Goal: Navigation & Orientation: Find specific page/section

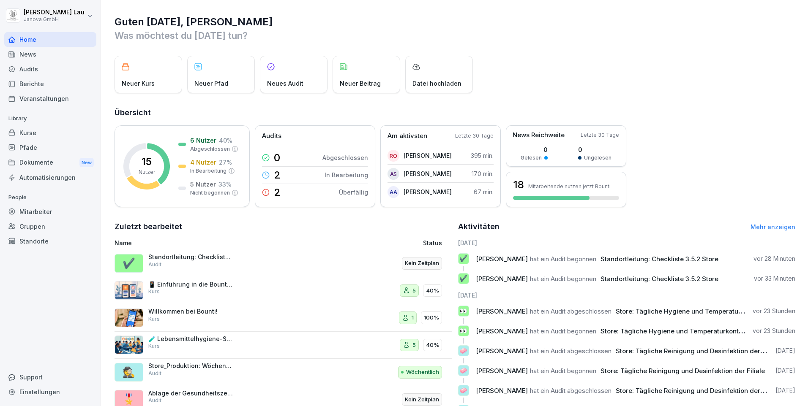
scroll to position [38, 0]
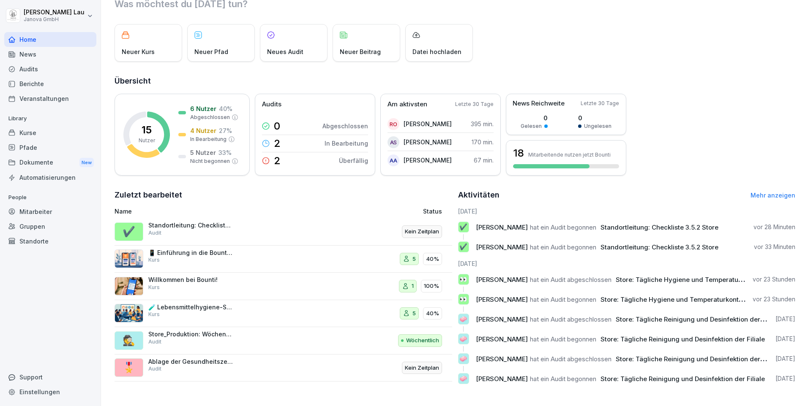
click at [196, 223] on div "Standortleitung: Checkliste 3.5.2 Store Audit" at bounding box center [190, 229] width 84 height 15
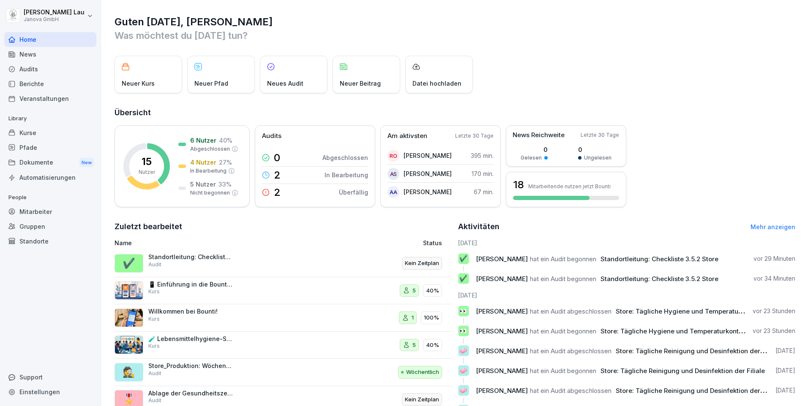
click at [32, 84] on div "Berichte" at bounding box center [50, 83] width 92 height 15
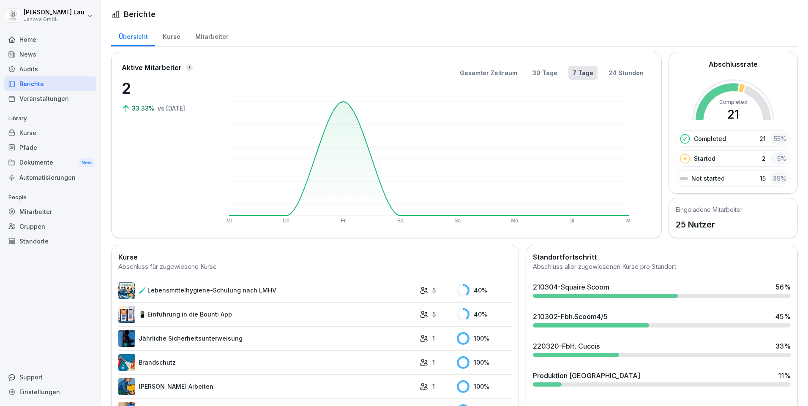
click at [41, 83] on div "Berichte" at bounding box center [50, 83] width 92 height 15
click at [42, 73] on div "Audits" at bounding box center [50, 69] width 92 height 15
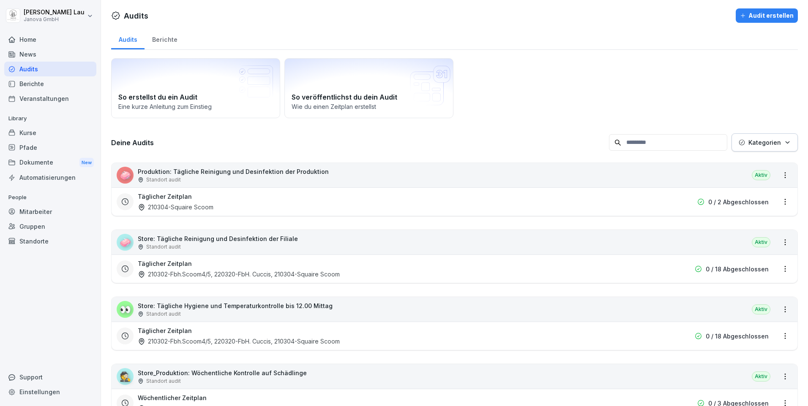
click at [42, 73] on div "Audits" at bounding box center [50, 69] width 92 height 15
click at [206, 307] on p "Store: Tägliche Hygiene und Temperaturkontrolle bis 12.00 Mittag" at bounding box center [235, 306] width 195 height 9
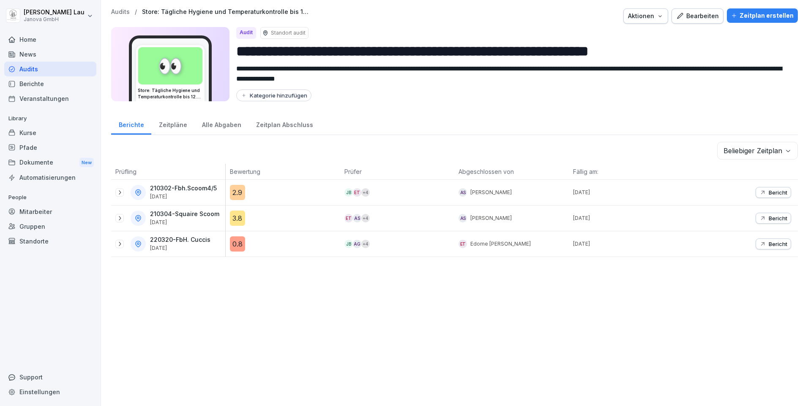
click at [30, 87] on div "Berichte" at bounding box center [50, 83] width 92 height 15
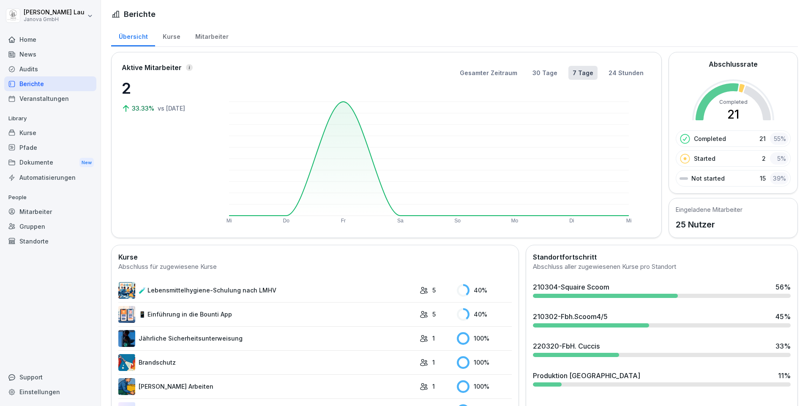
scroll to position [42, 0]
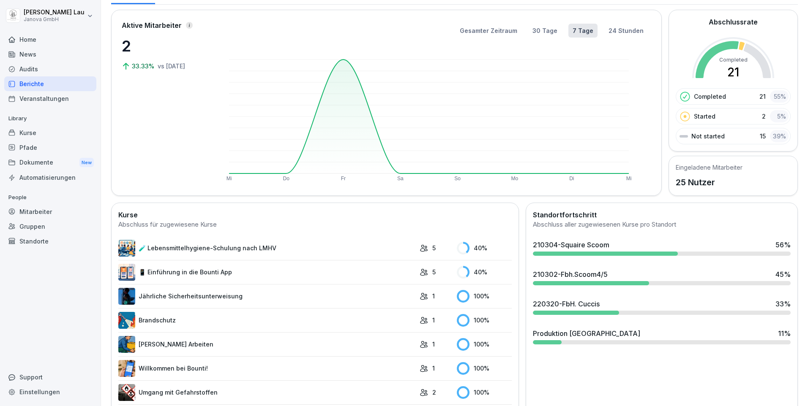
click at [31, 166] on div "Dokumente New" at bounding box center [50, 163] width 92 height 16
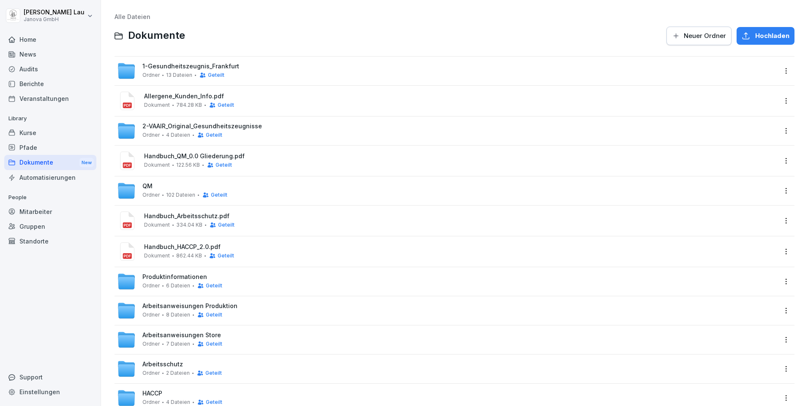
click at [46, 87] on div "Berichte" at bounding box center [50, 83] width 92 height 15
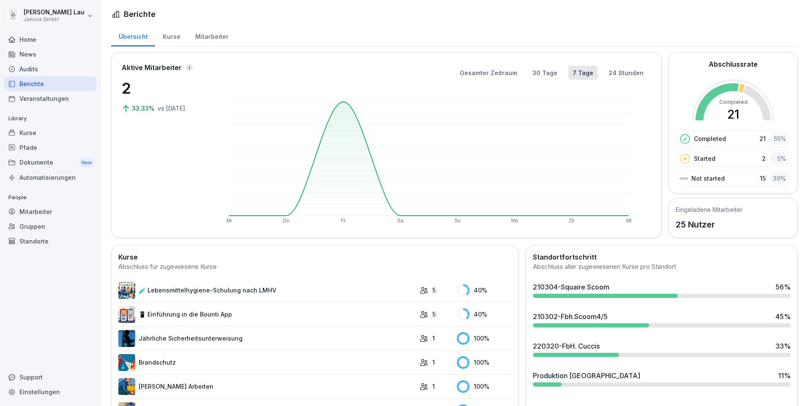
click at [41, 39] on div "Home" at bounding box center [50, 39] width 92 height 15
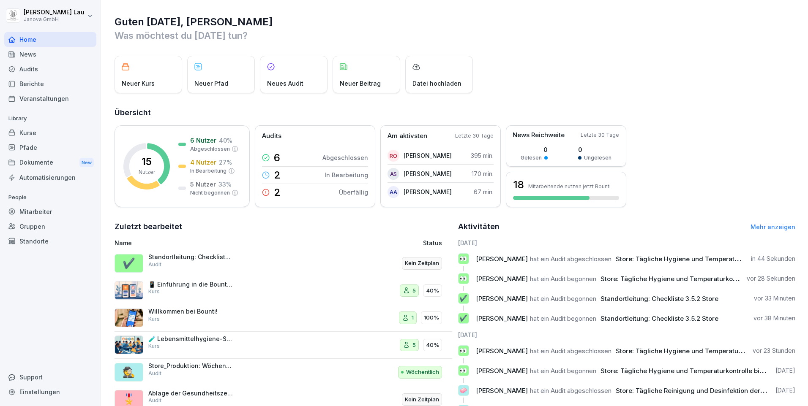
scroll to position [38, 0]
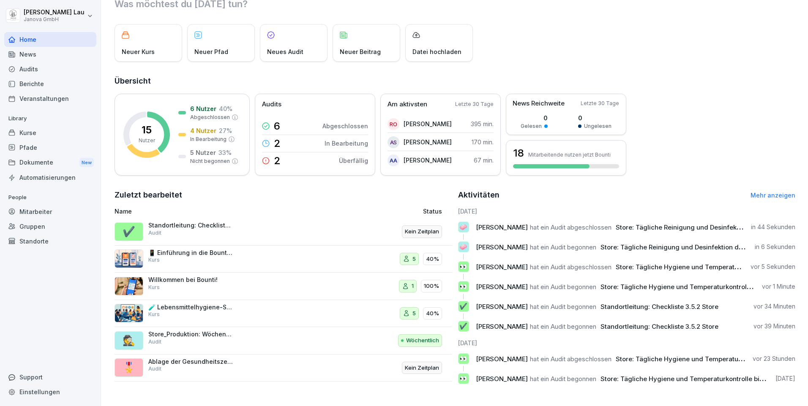
click at [275, 47] on p "Neues Audit" at bounding box center [285, 51] width 36 height 9
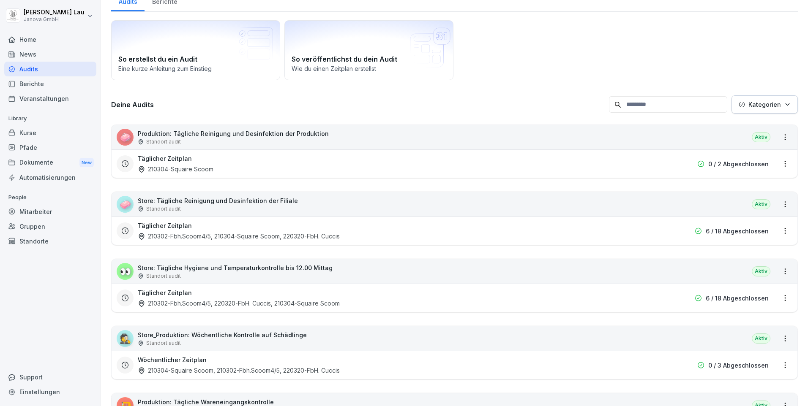
scroll to position [8, 0]
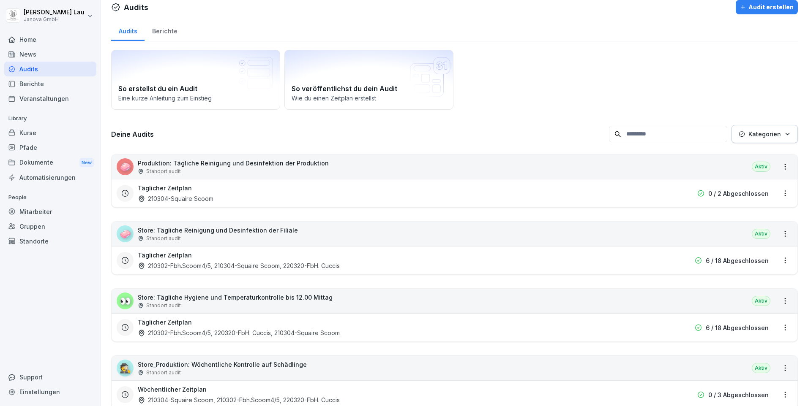
click at [167, 190] on h3 "Täglicher Zeitplan" at bounding box center [165, 188] width 54 height 9
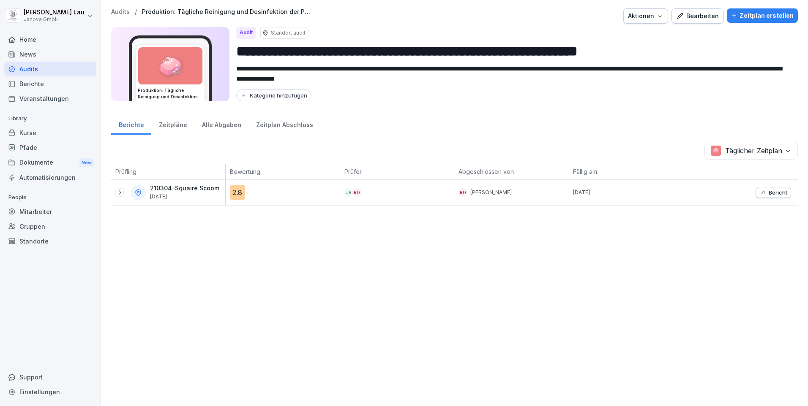
click at [774, 195] on p "Bericht" at bounding box center [777, 192] width 19 height 7
click at [215, 127] on div "Alle Abgaben" at bounding box center [221, 124] width 54 height 22
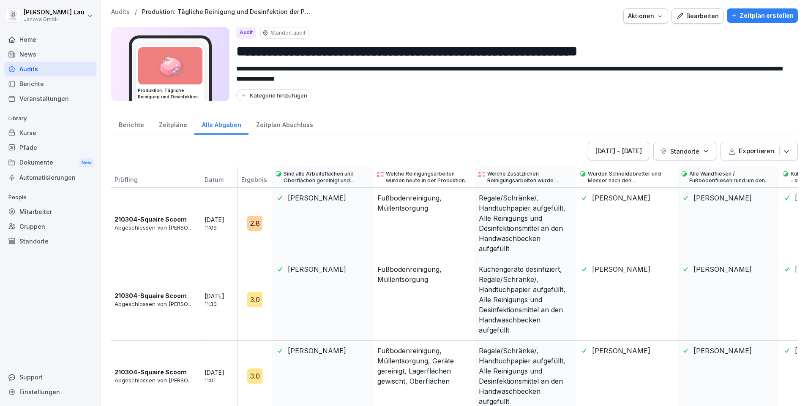
scroll to position [12, 0]
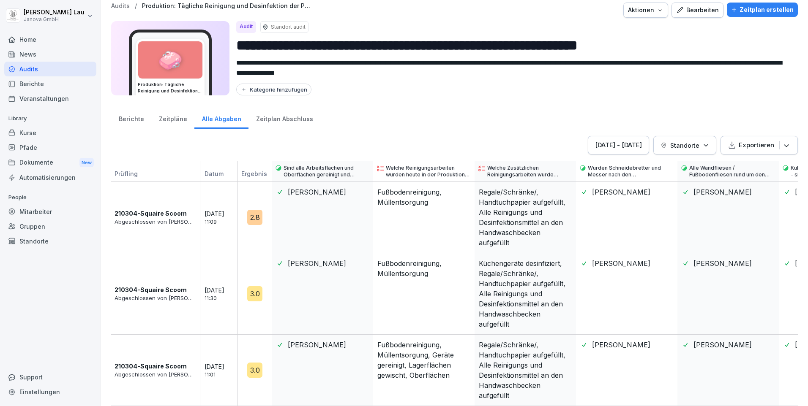
click at [33, 84] on div "Berichte" at bounding box center [50, 83] width 92 height 15
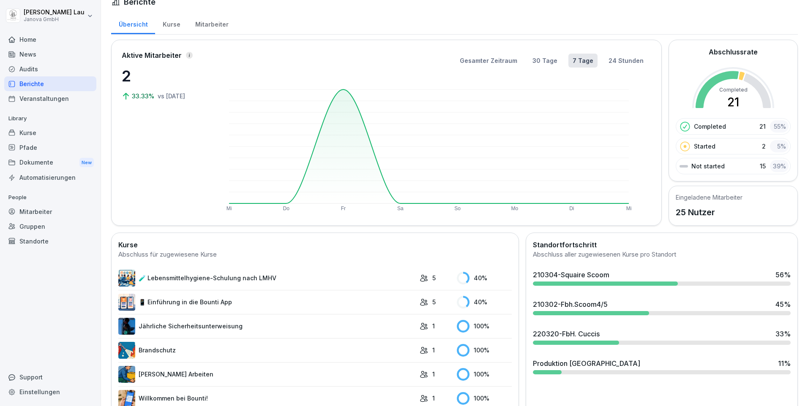
click at [31, 39] on div "Home" at bounding box center [50, 39] width 92 height 15
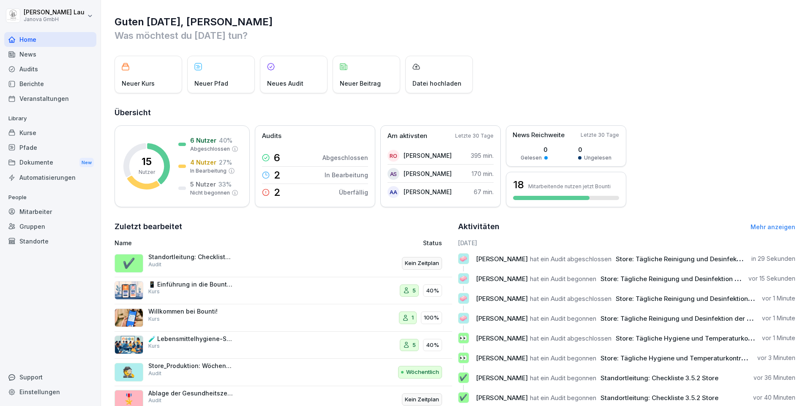
click at [38, 71] on div "Audits" at bounding box center [50, 69] width 92 height 15
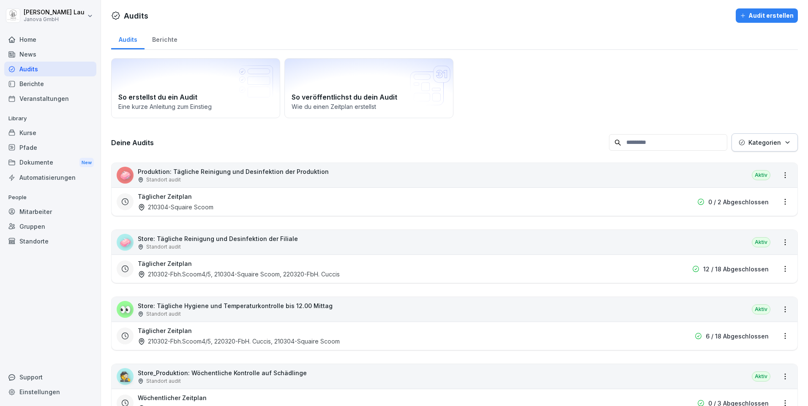
click at [283, 307] on p "Store: Tägliche Hygiene und Temperaturkontrolle bis 12.00 Mittag" at bounding box center [235, 306] width 195 height 9
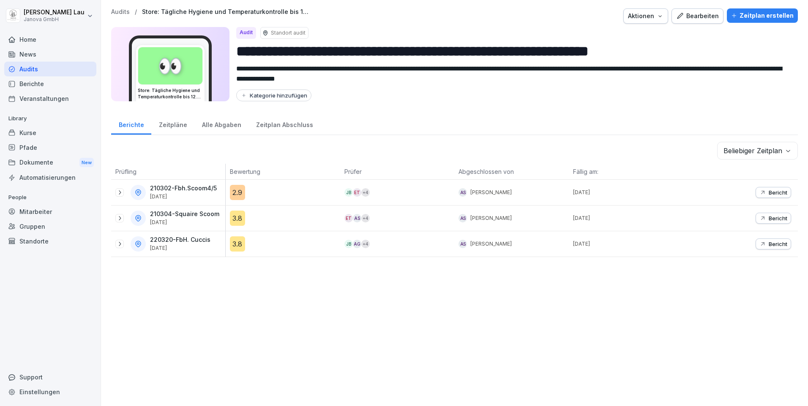
click at [768, 196] on p "Bericht" at bounding box center [777, 192] width 19 height 7
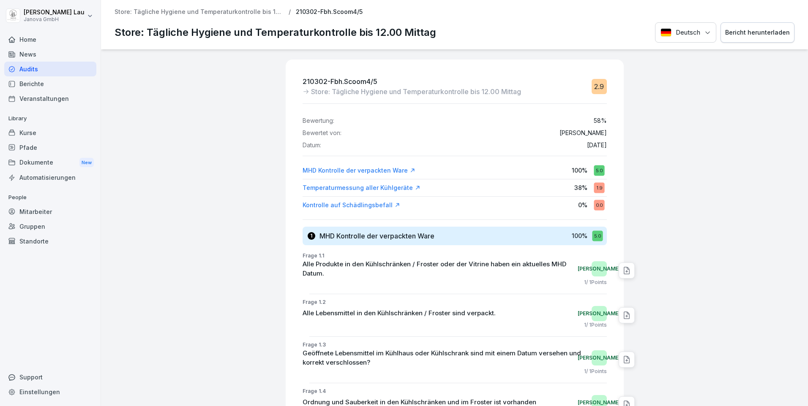
click at [359, 190] on div "Temperaturmessung aller Kühlgeräte" at bounding box center [361, 188] width 118 height 8
click at [40, 72] on div "Audits" at bounding box center [50, 69] width 92 height 15
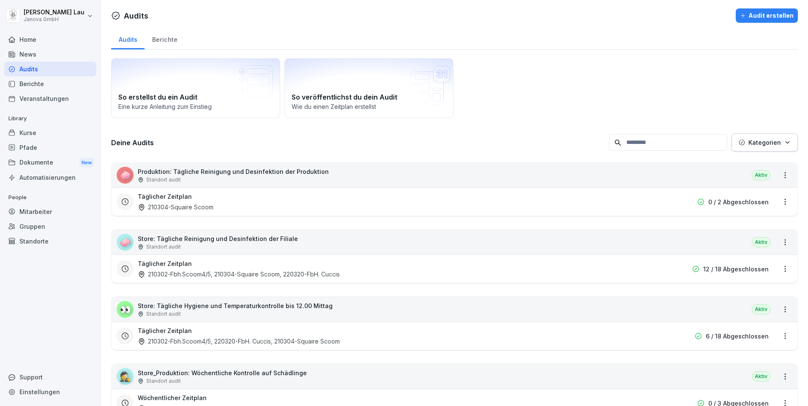
click at [159, 40] on div "Berichte" at bounding box center [164, 39] width 40 height 22
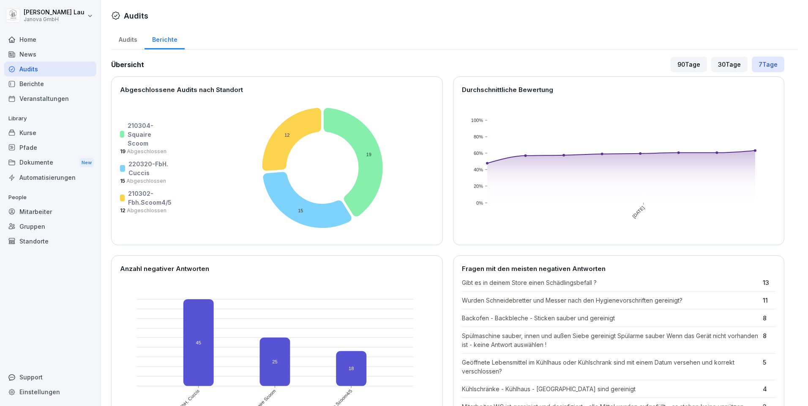
click at [27, 68] on div "Audits" at bounding box center [50, 69] width 92 height 15
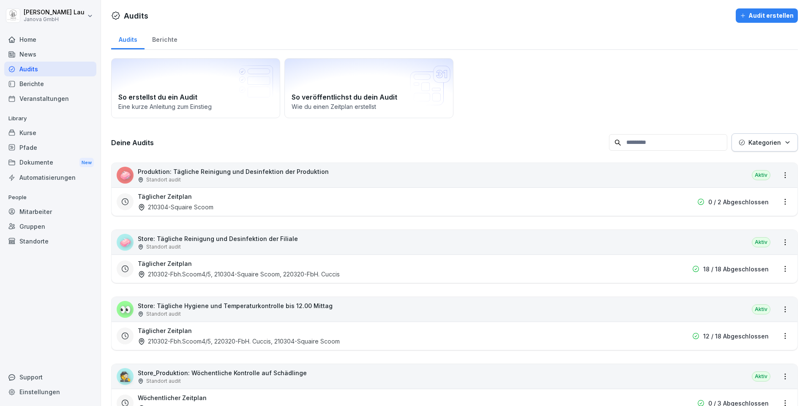
click at [26, 44] on div "Home" at bounding box center [50, 39] width 92 height 15
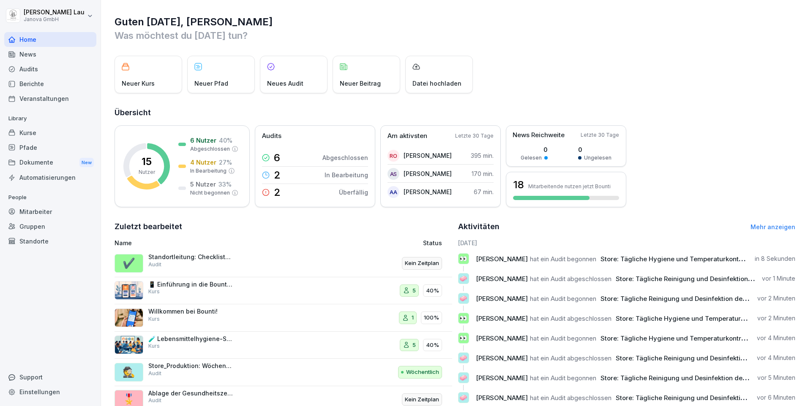
click at [36, 70] on div "Audits" at bounding box center [50, 69] width 92 height 15
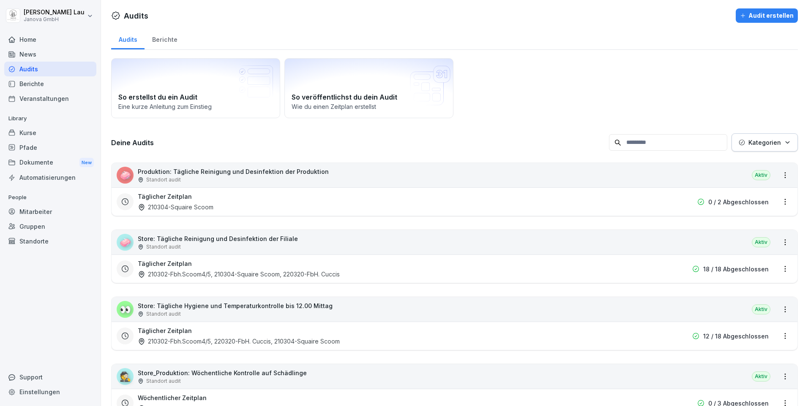
click at [25, 84] on div "Berichte" at bounding box center [50, 83] width 92 height 15
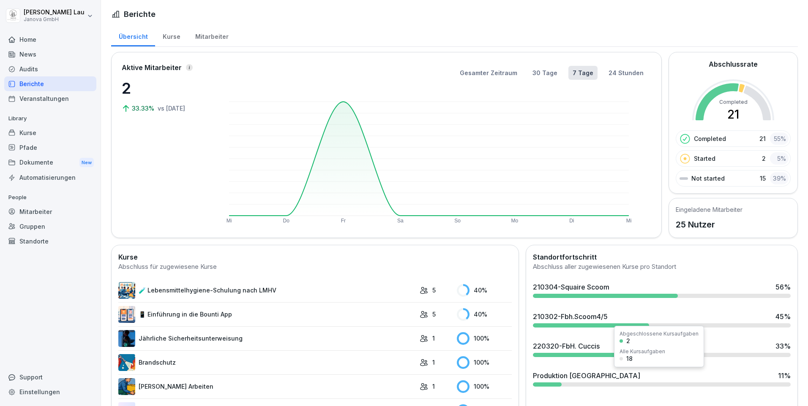
click at [568, 380] on div "Produktion [GEOGRAPHIC_DATA]" at bounding box center [586, 376] width 107 height 10
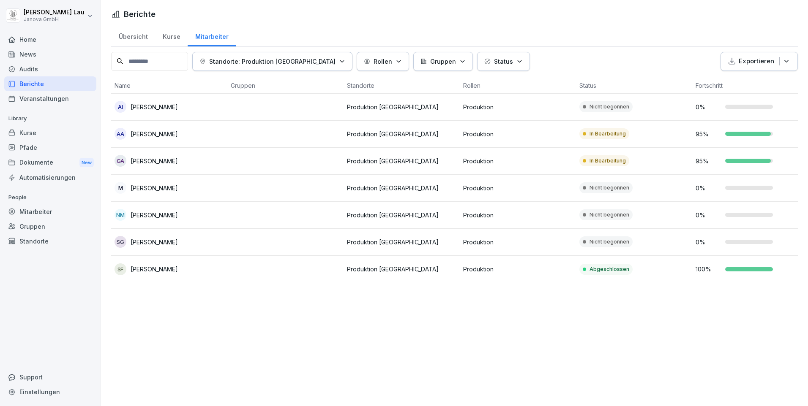
click at [35, 85] on div "Berichte" at bounding box center [50, 83] width 92 height 15
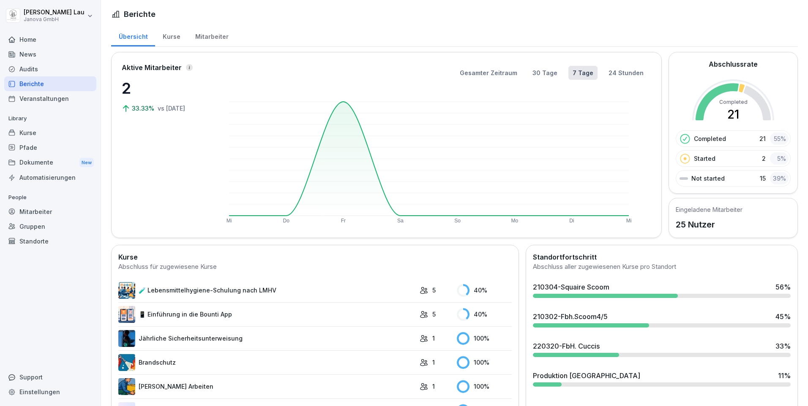
click at [208, 35] on div "Mitarbeiter" at bounding box center [212, 36] width 48 height 22
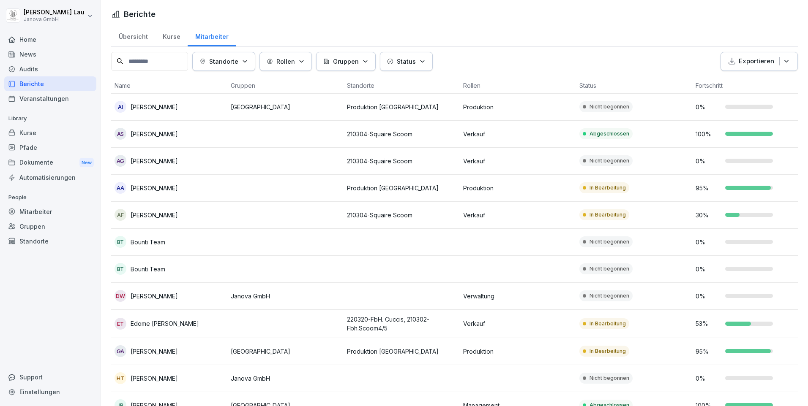
click at [19, 86] on div "Berichte" at bounding box center [50, 83] width 92 height 15
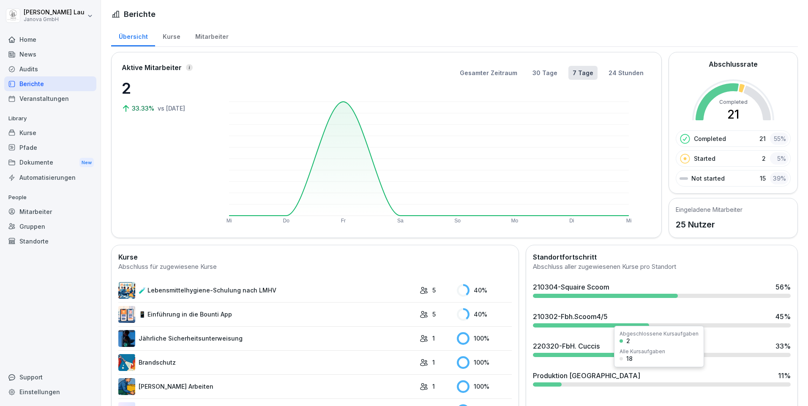
click at [571, 376] on div "Produktion [GEOGRAPHIC_DATA]" at bounding box center [586, 376] width 107 height 10
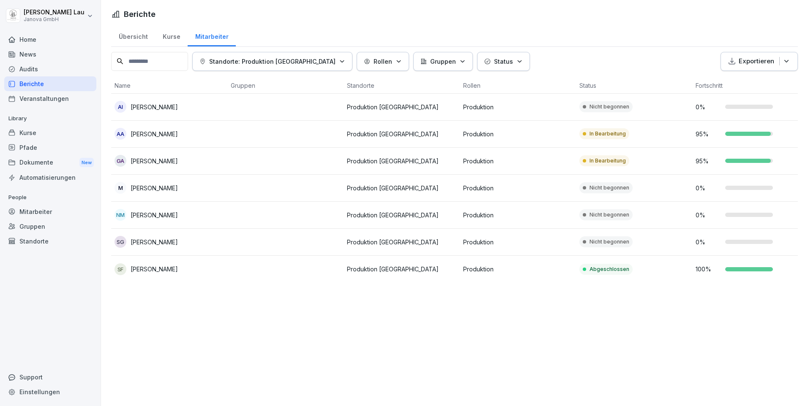
click at [128, 38] on div "Übersicht" at bounding box center [133, 36] width 44 height 22
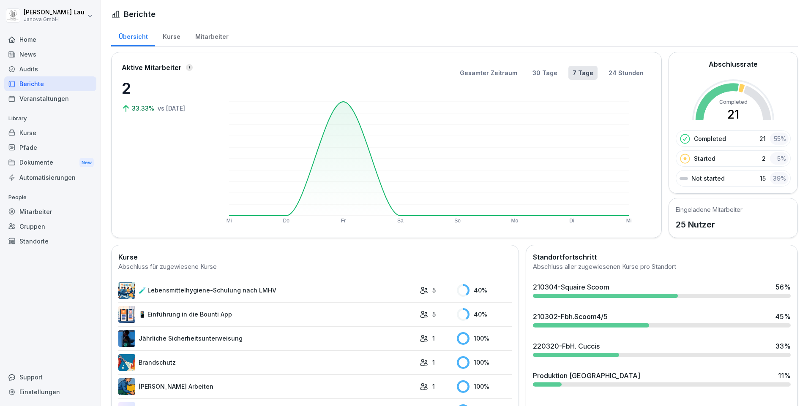
click at [39, 149] on div "Pfade" at bounding box center [50, 147] width 92 height 15
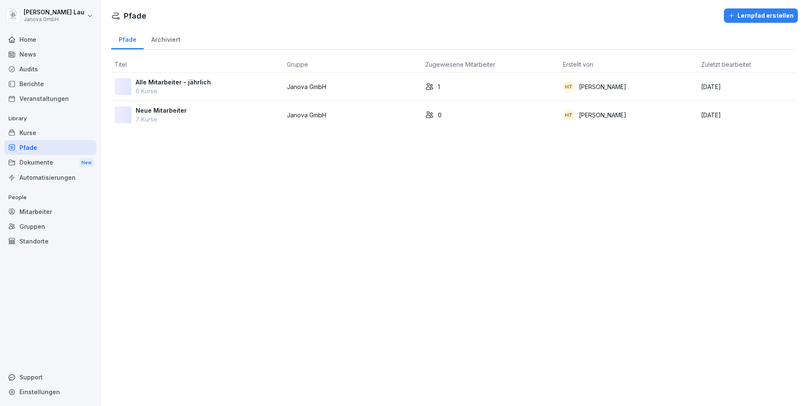
click at [38, 135] on div "Kurse" at bounding box center [50, 132] width 92 height 15
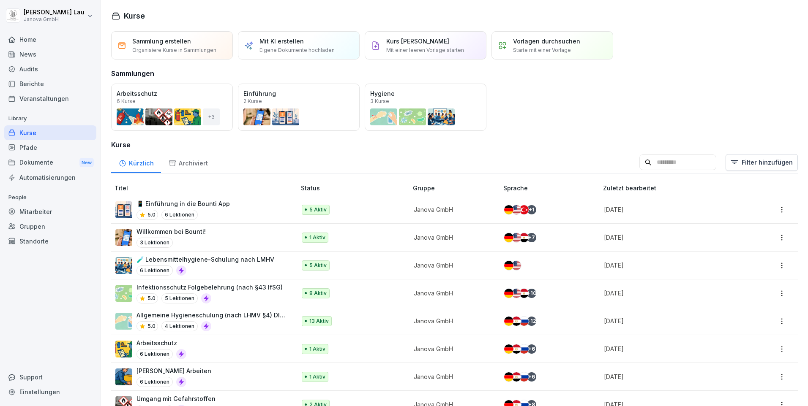
click at [45, 69] on div "Audits" at bounding box center [50, 69] width 92 height 15
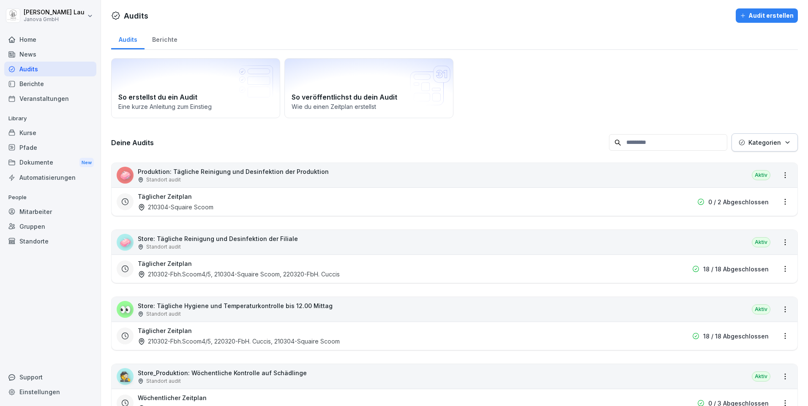
click at [42, 84] on div "Berichte" at bounding box center [50, 83] width 92 height 15
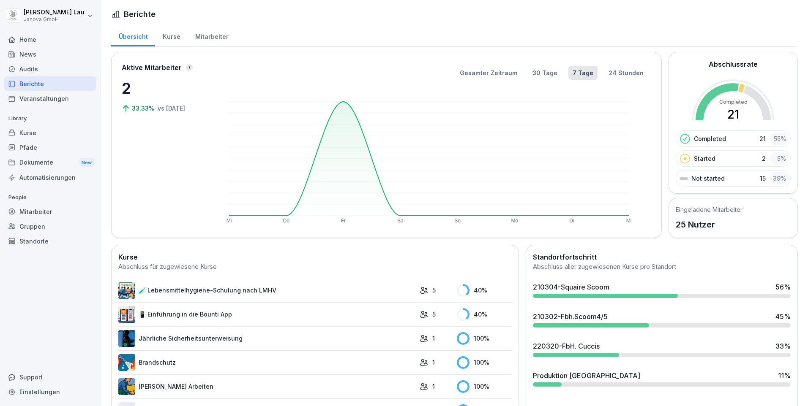
click at [169, 38] on div "Kurse" at bounding box center [171, 36] width 33 height 22
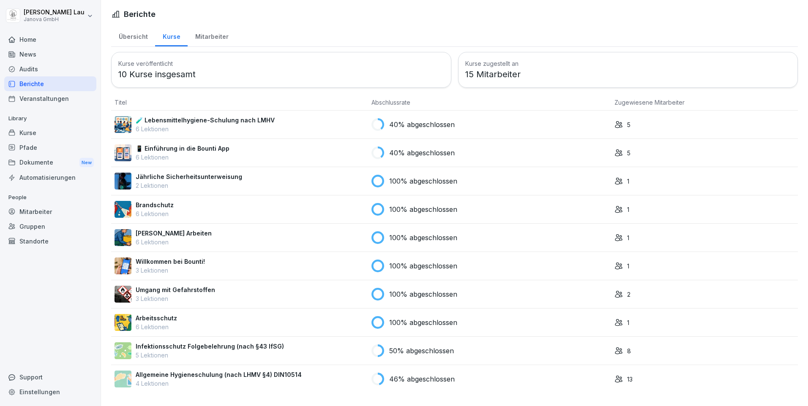
click at [203, 36] on div "Mitarbeiter" at bounding box center [212, 36] width 48 height 22
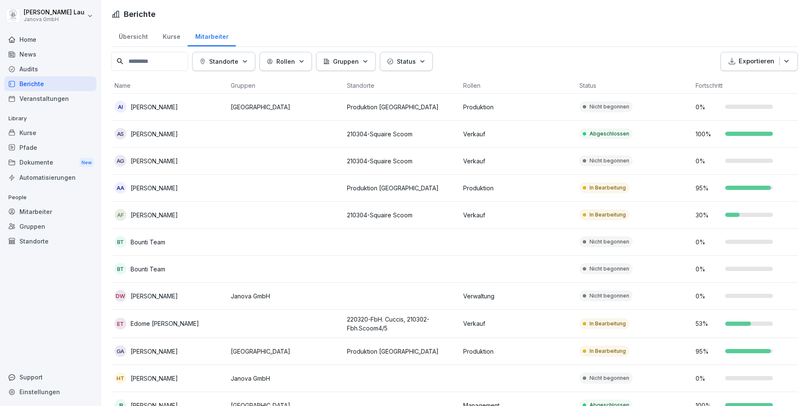
click at [138, 38] on div "Übersicht" at bounding box center [133, 36] width 44 height 22
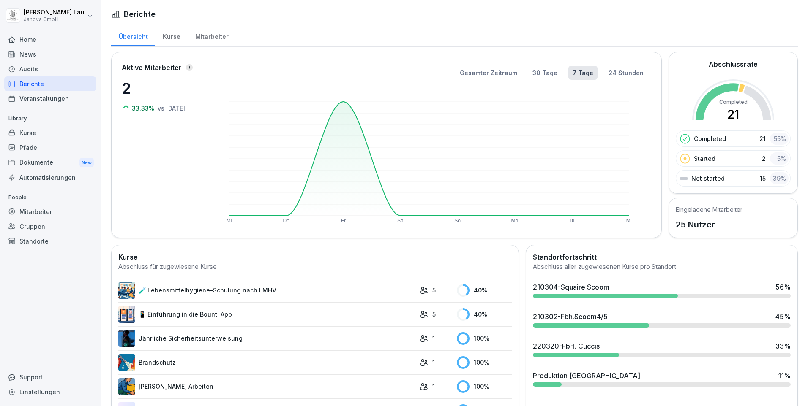
click at [41, 86] on div "Berichte" at bounding box center [50, 83] width 92 height 15
click at [32, 68] on div "Audits" at bounding box center [50, 69] width 92 height 15
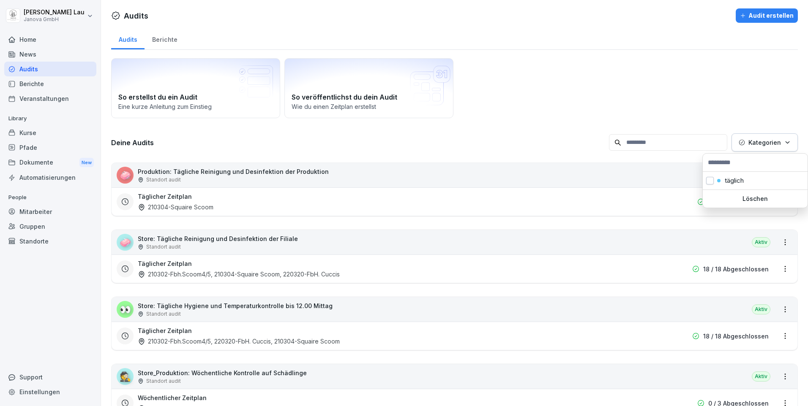
click at [784, 140] on icon "button" at bounding box center [787, 142] width 6 height 6
click at [709, 181] on button "button" at bounding box center [710, 181] width 8 height 8
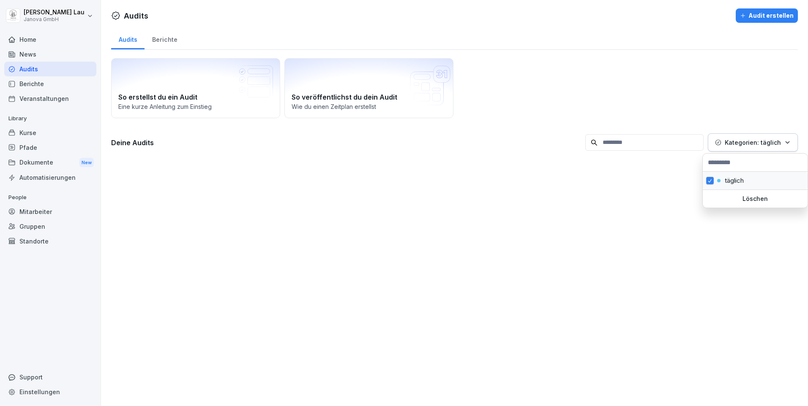
click at [708, 182] on button "button" at bounding box center [710, 181] width 8 height 8
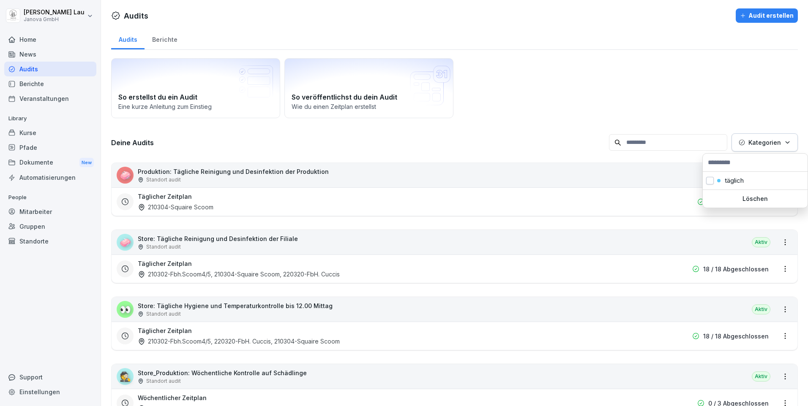
click at [506, 97] on html "[PERSON_NAME] GmbH Home News Audits Berichte Veranstaltungen Library Kurse Pfad…" at bounding box center [404, 203] width 808 height 406
click at [41, 73] on div "Audits" at bounding box center [50, 69] width 92 height 15
click at [41, 89] on div "Berichte" at bounding box center [50, 83] width 92 height 15
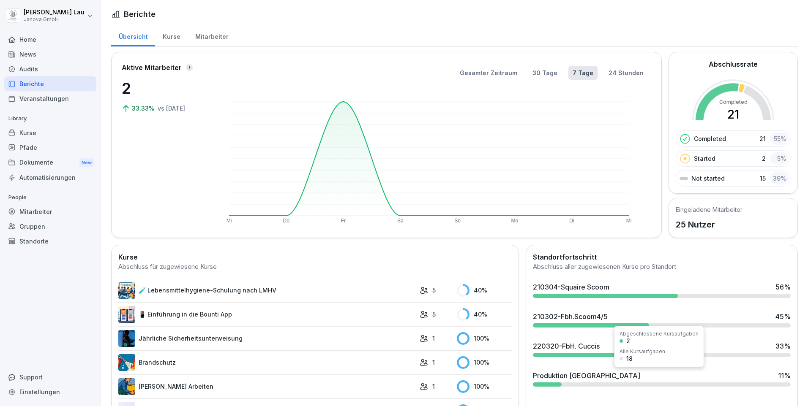
click at [547, 379] on div "Produktion [GEOGRAPHIC_DATA]" at bounding box center [586, 376] width 107 height 10
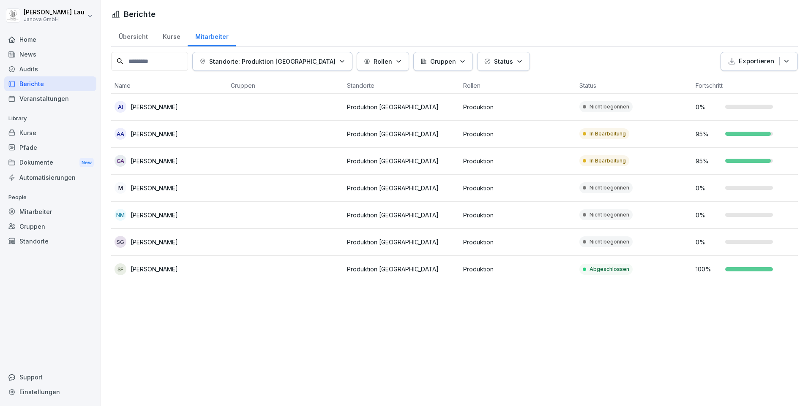
click at [29, 39] on div "Home" at bounding box center [50, 39] width 92 height 15
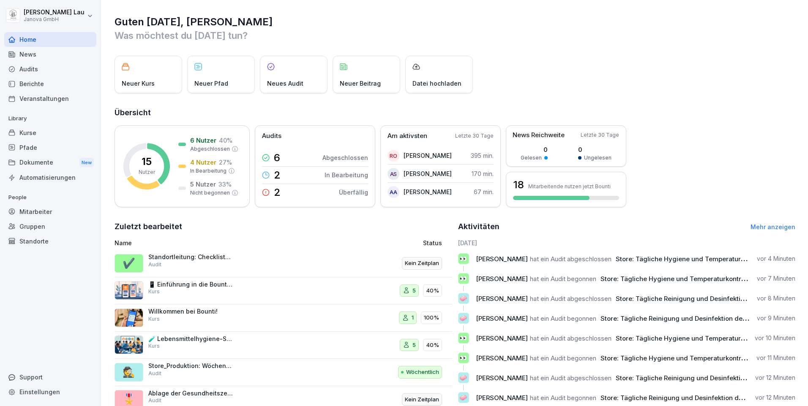
click at [54, 160] on div "Dokumente New" at bounding box center [50, 163] width 92 height 16
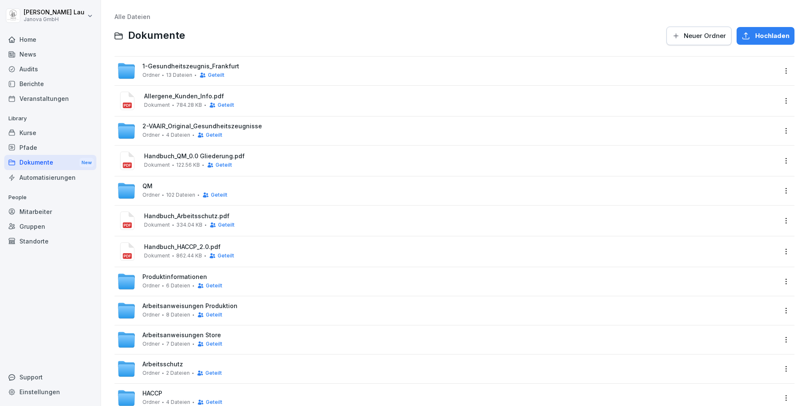
click at [169, 68] on span "1-Gesundheitszeugnis_Frankfurt" at bounding box center [190, 66] width 97 height 7
click at [30, 74] on div "Audits" at bounding box center [50, 69] width 92 height 15
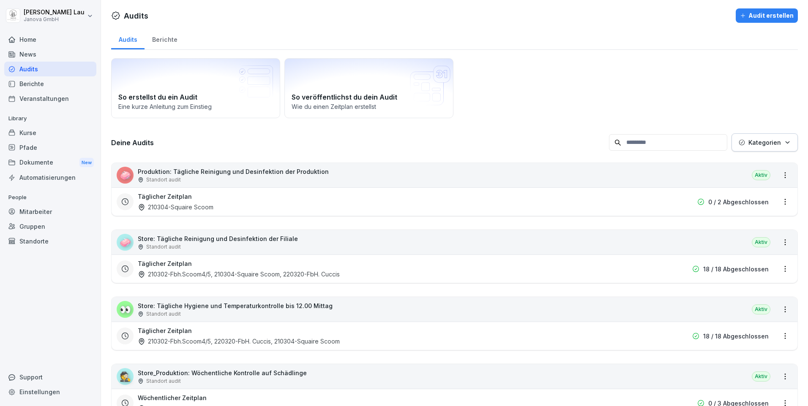
click at [784, 141] on icon "button" at bounding box center [787, 142] width 6 height 6
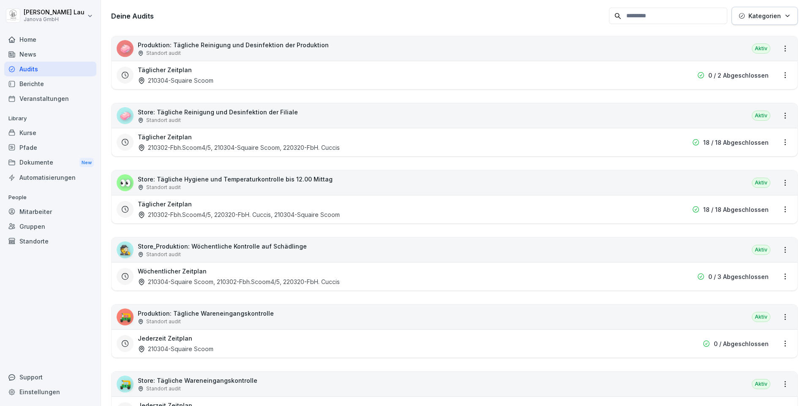
click at [40, 90] on div "Berichte" at bounding box center [50, 83] width 92 height 15
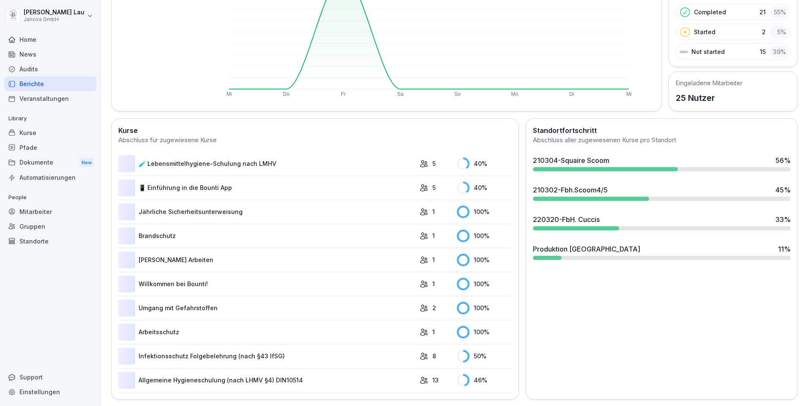
scroll to position [52, 0]
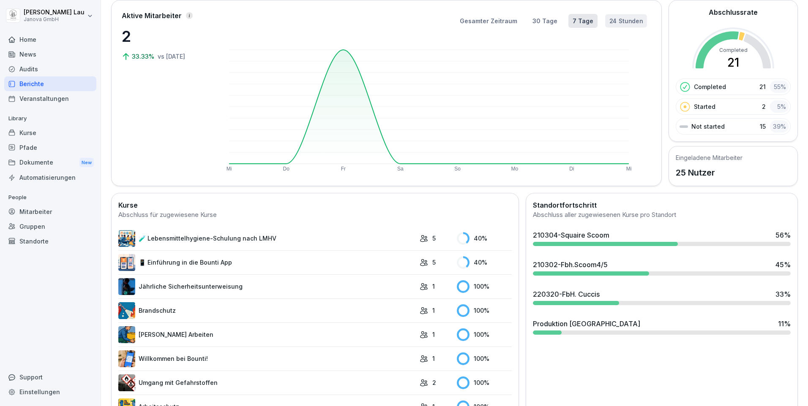
click at [617, 22] on button "24 Stunden" at bounding box center [626, 21] width 42 height 14
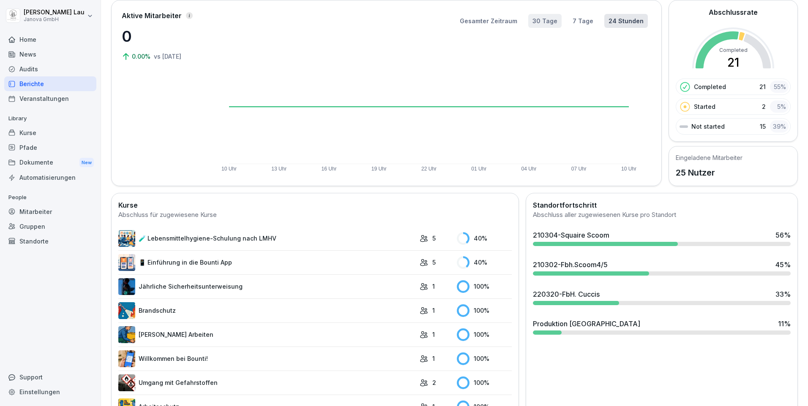
click at [545, 22] on button "30 Tage" at bounding box center [544, 21] width 33 height 14
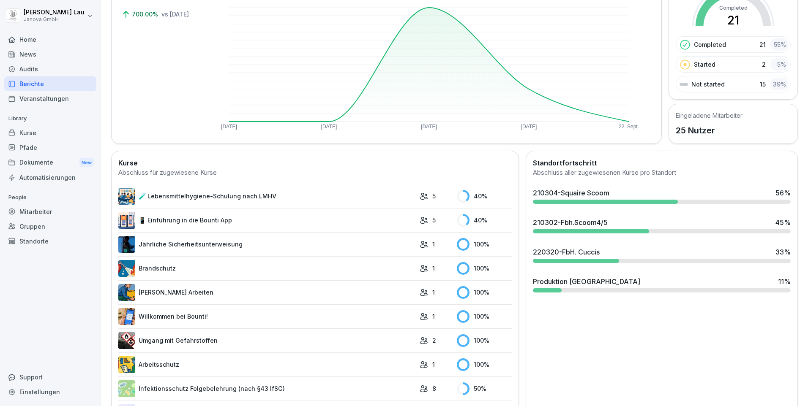
scroll to position [133, 0]
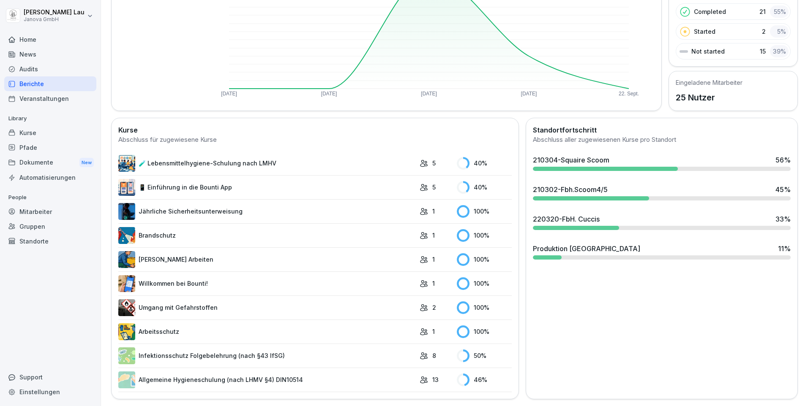
click at [168, 326] on link "Arbeitsschutz" at bounding box center [266, 332] width 297 height 17
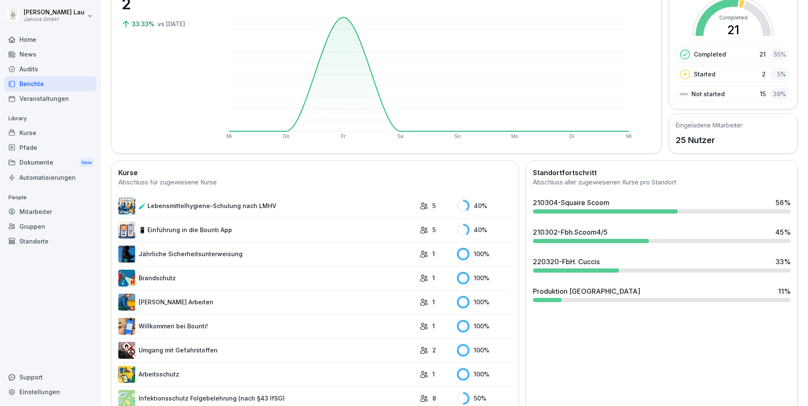
scroll to position [127, 0]
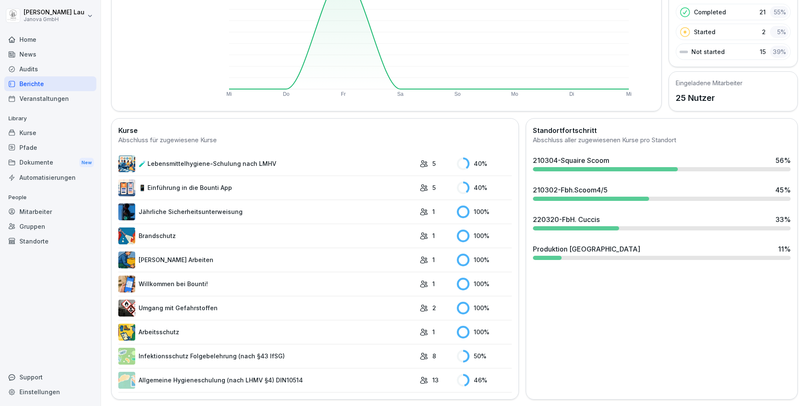
click at [30, 66] on div "Audits" at bounding box center [50, 69] width 92 height 15
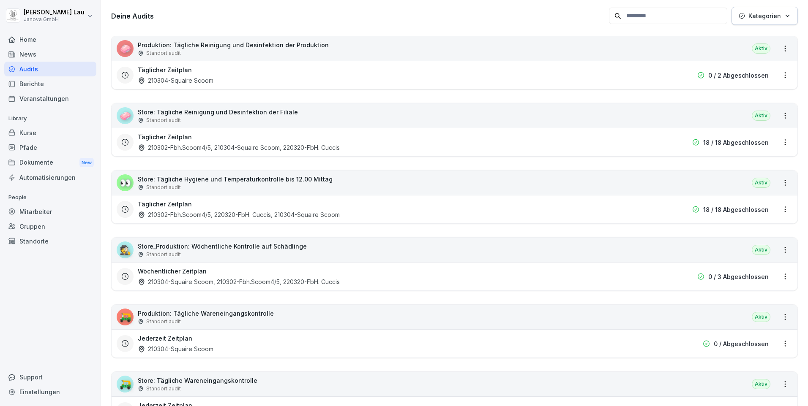
scroll to position [8, 0]
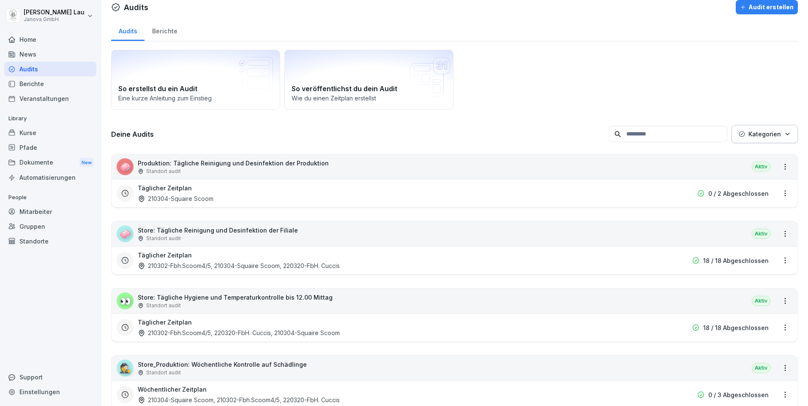
click at [30, 54] on div "News" at bounding box center [50, 54] width 92 height 15
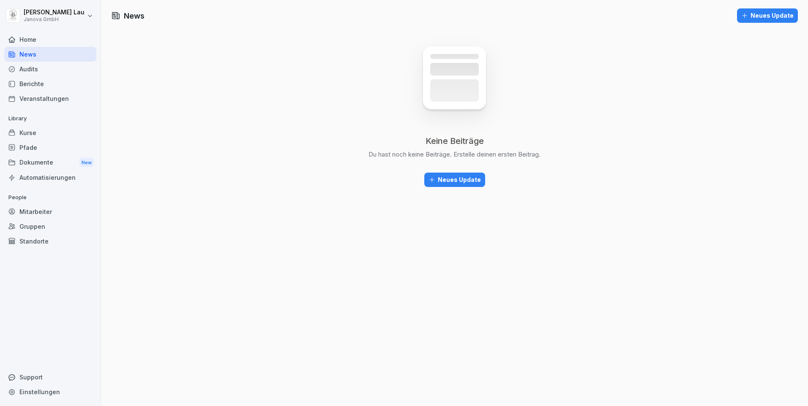
click at [29, 42] on div "Home" at bounding box center [50, 39] width 92 height 15
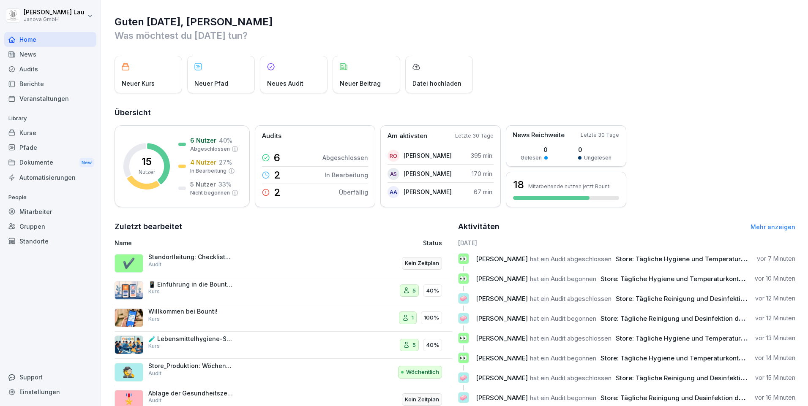
click at [203, 257] on p "Standortleitung: Checkliste 3.5.2 Store" at bounding box center [190, 257] width 84 height 8
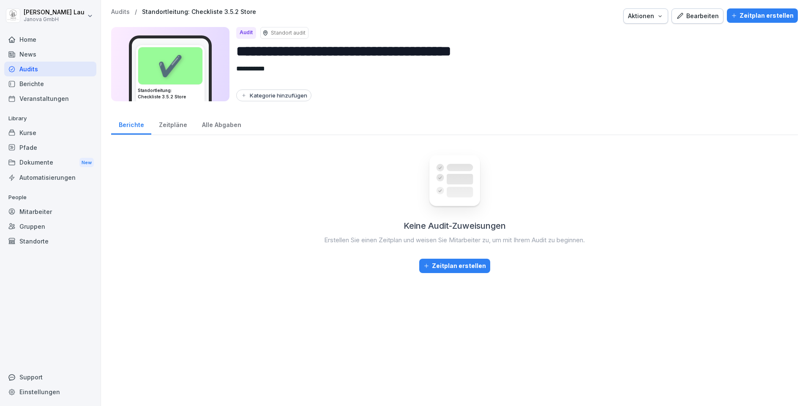
click at [163, 126] on div "Zeitpläne" at bounding box center [172, 124] width 43 height 22
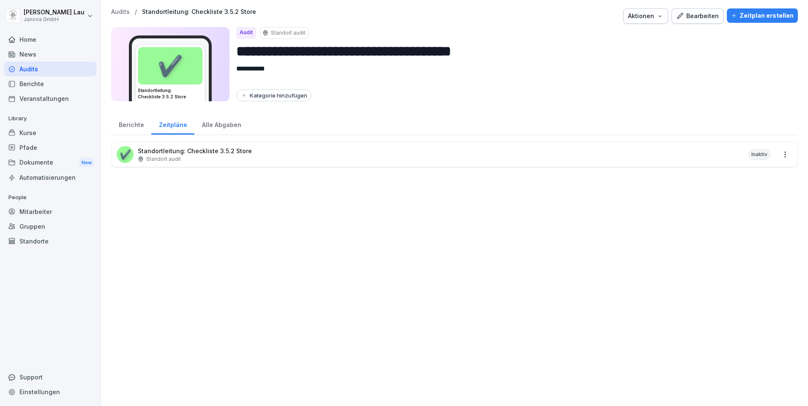
click at [130, 125] on div "Berichte" at bounding box center [131, 124] width 40 height 22
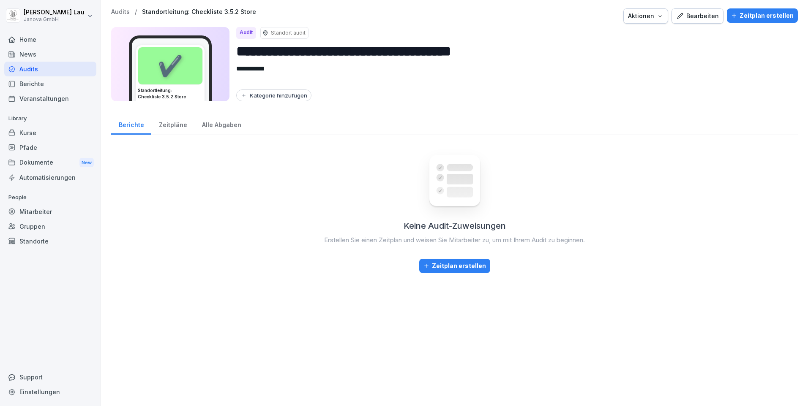
click at [26, 84] on div "Berichte" at bounding box center [50, 83] width 92 height 15
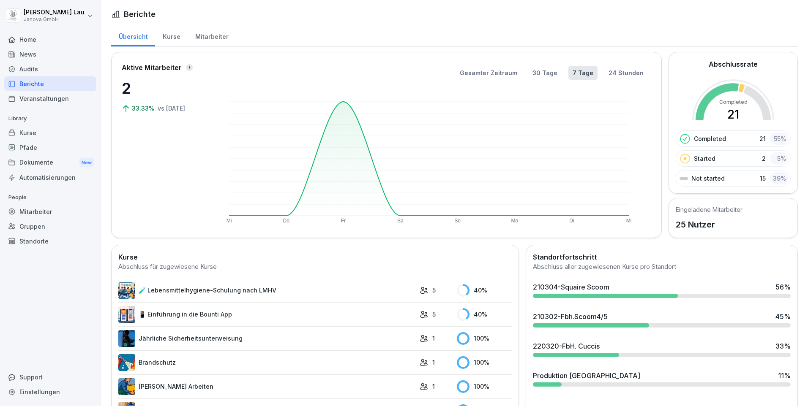
click at [60, 184] on div "Automatisierungen" at bounding box center [50, 177] width 92 height 15
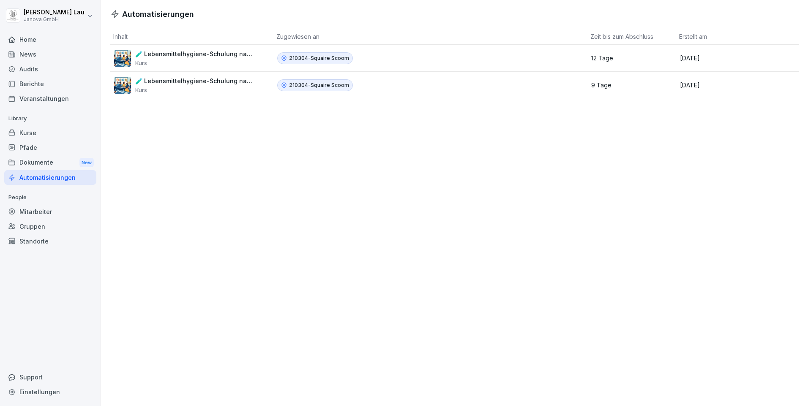
click at [25, 135] on div "Kurse" at bounding box center [50, 132] width 92 height 15
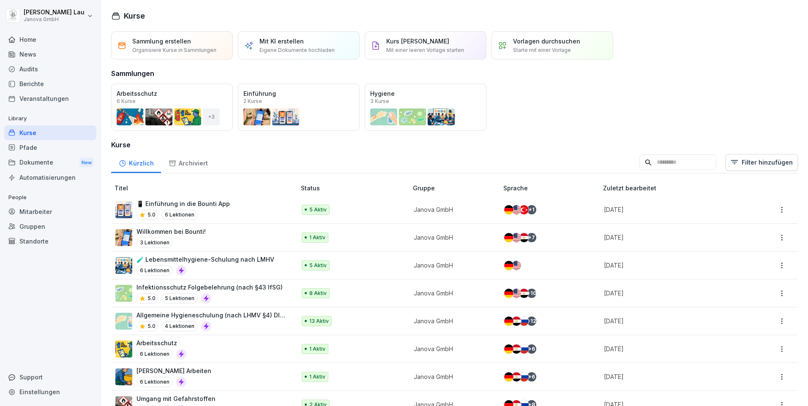
click at [32, 87] on div "Berichte" at bounding box center [50, 83] width 92 height 15
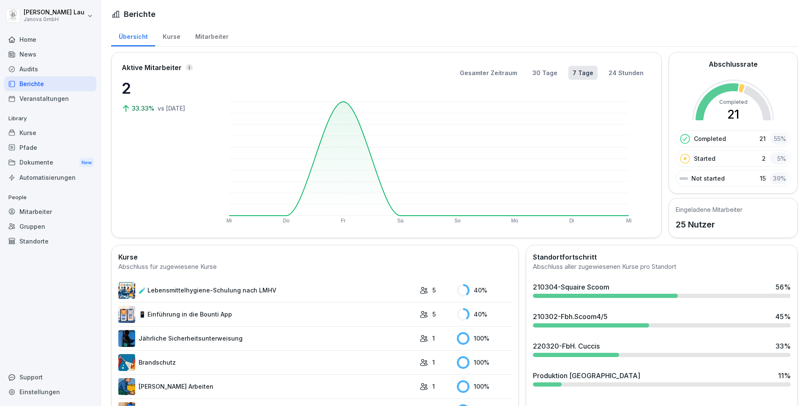
click at [30, 87] on div "Berichte" at bounding box center [50, 83] width 92 height 15
click at [49, 166] on div "Dokumente New" at bounding box center [50, 163] width 92 height 16
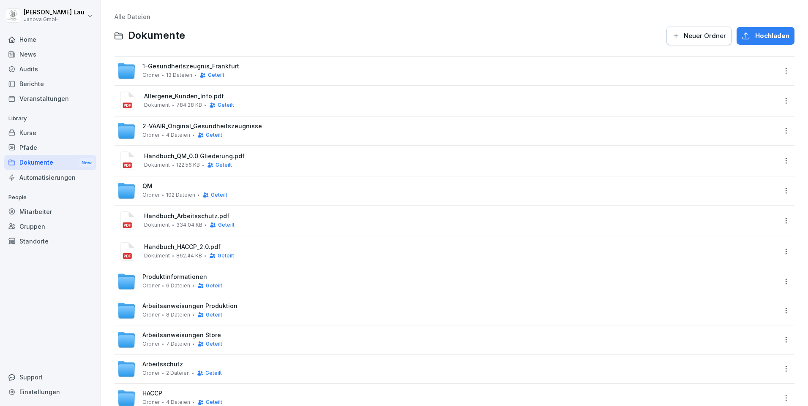
click at [31, 87] on div "Berichte" at bounding box center [50, 83] width 92 height 15
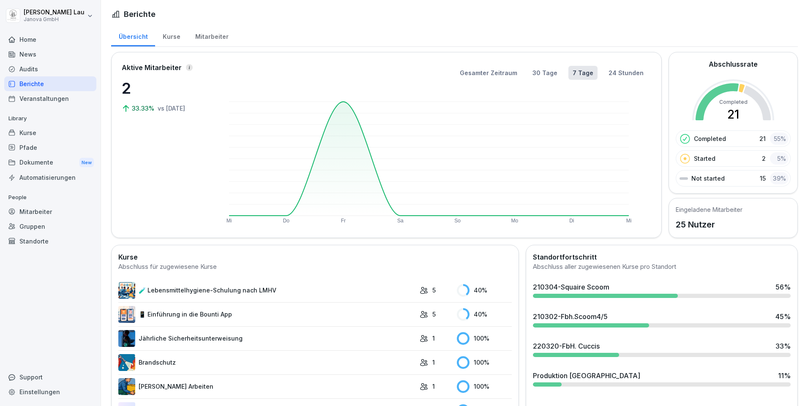
click at [44, 165] on div "Dokumente New" at bounding box center [50, 163] width 92 height 16
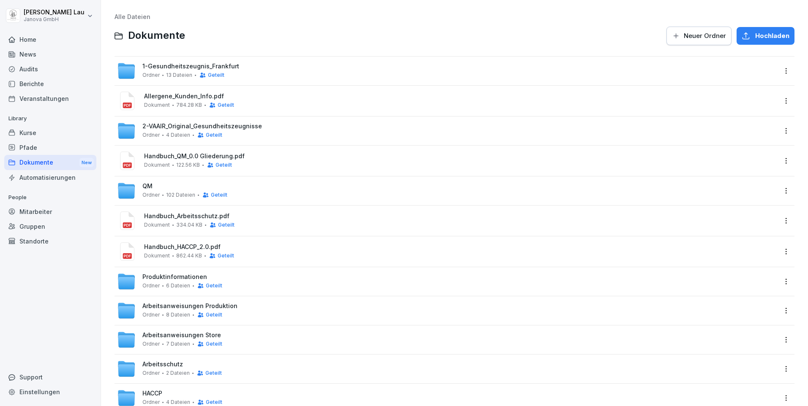
click at [785, 72] on div "1-Gesundheitszeugnis_Frankfurt Ordner 13 Dateien Geteilt" at bounding box center [454, 71] width 680 height 29
click at [783, 73] on html "[PERSON_NAME] GmbH Home News Audits Berichte Veranstaltungen Library Kurse Pfad…" at bounding box center [404, 203] width 808 height 406
click at [193, 287] on div "Geteilt" at bounding box center [208, 286] width 30 height 7
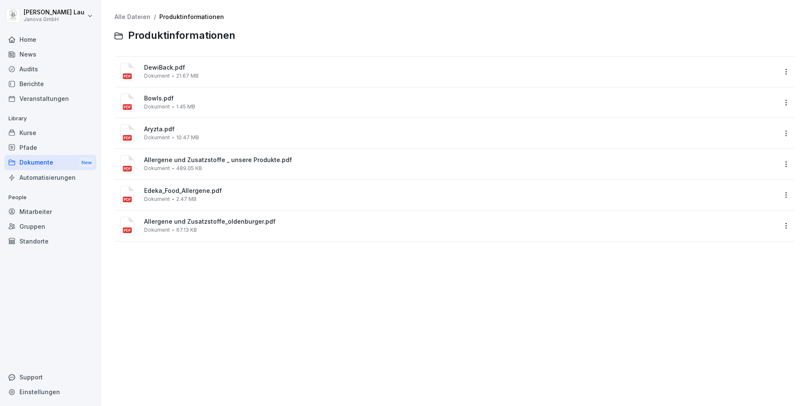
click at [157, 131] on span "Aryzta.pdf" at bounding box center [460, 129] width 632 height 7
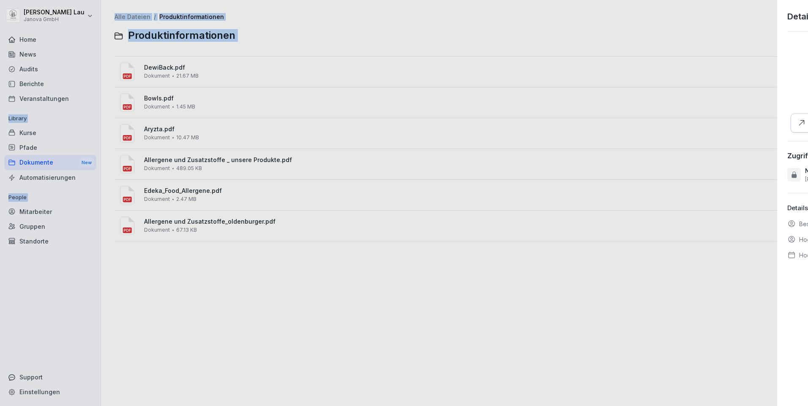
click at [157, 131] on div at bounding box center [404, 203] width 808 height 406
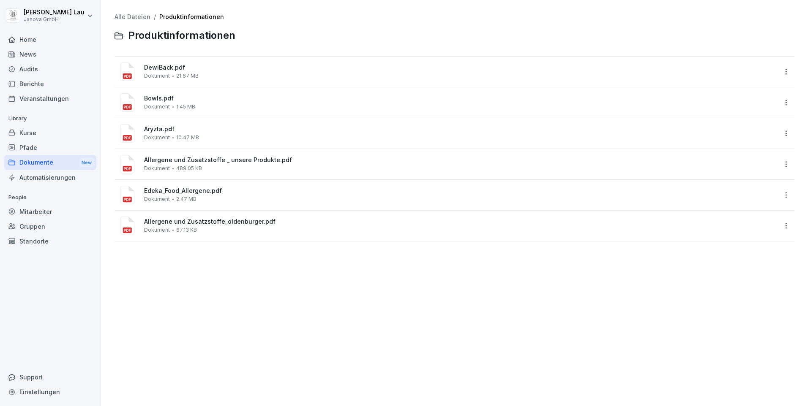
click at [127, 138] on rect at bounding box center [127, 137] width 9 height 5
click at [128, 165] on icon at bounding box center [127, 164] width 14 height 18
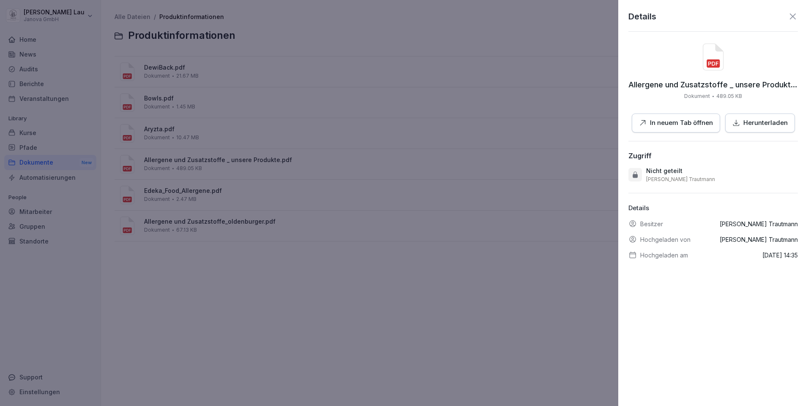
click at [787, 16] on icon at bounding box center [792, 16] width 10 height 10
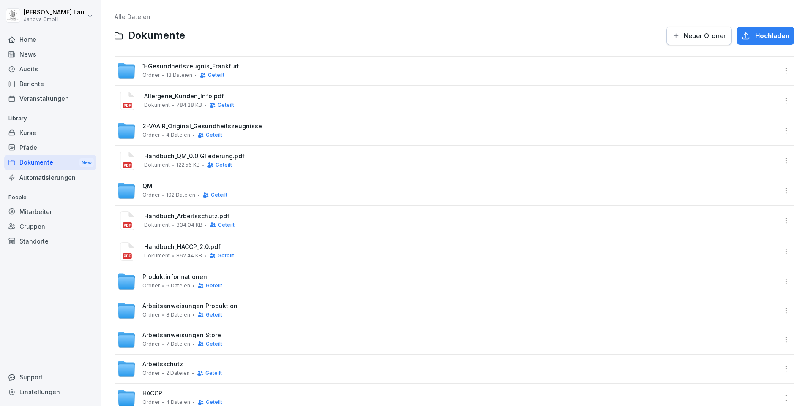
click at [194, 282] on div "Produktinformationen Ordner 6 Dateien Geteilt" at bounding box center [182, 282] width 80 height 16
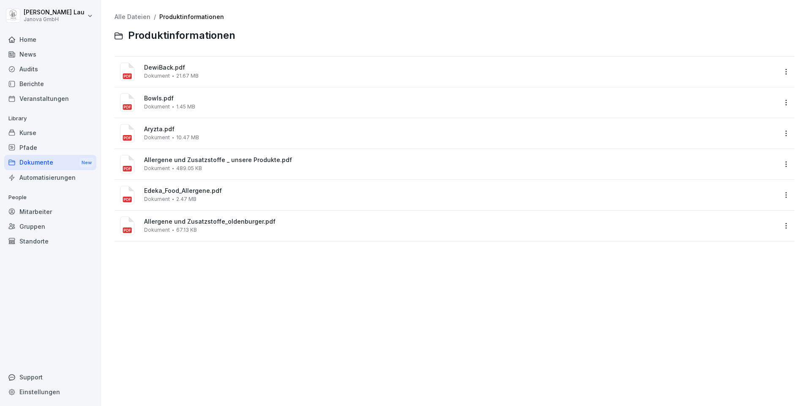
click at [163, 130] on span "Aryzta.pdf" at bounding box center [460, 129] width 632 height 7
click at [163, 130] on div at bounding box center [404, 203] width 808 height 406
click at [127, 138] on rect at bounding box center [127, 137] width 9 height 5
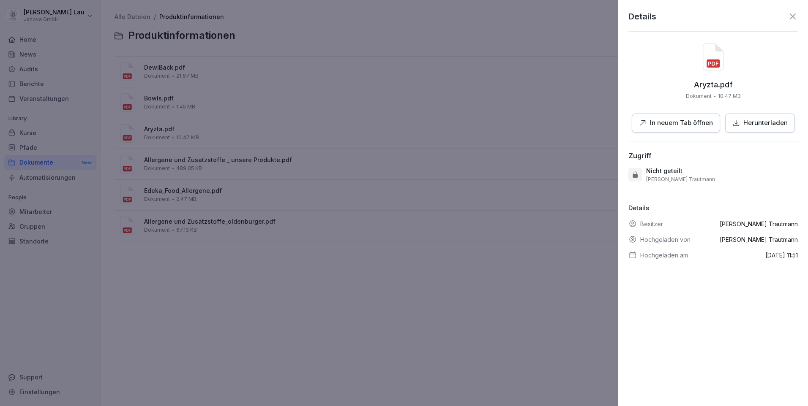
click at [680, 122] on p "In neuem Tab öffnen" at bounding box center [681, 123] width 63 height 10
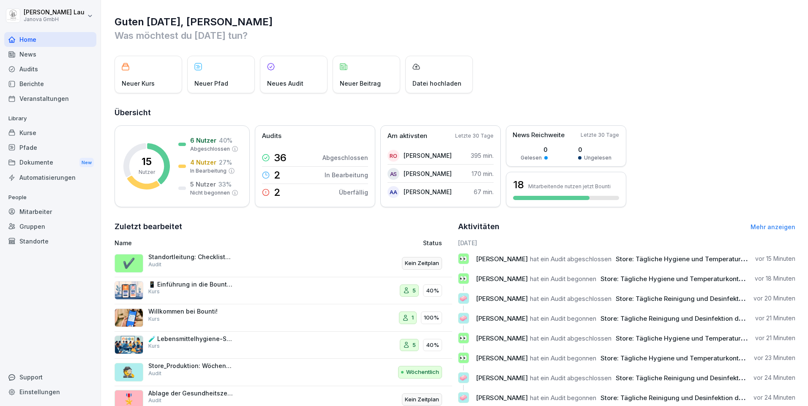
click at [232, 81] on div "Neuer Pfad" at bounding box center [221, 75] width 68 height 38
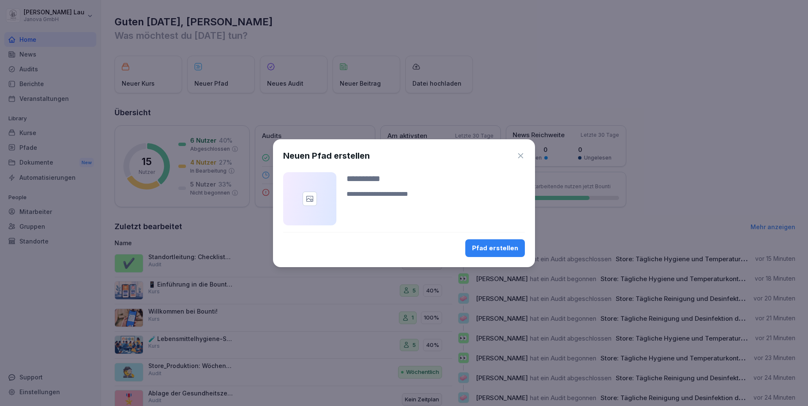
click at [520, 156] on icon "button" at bounding box center [520, 155] width 5 height 5
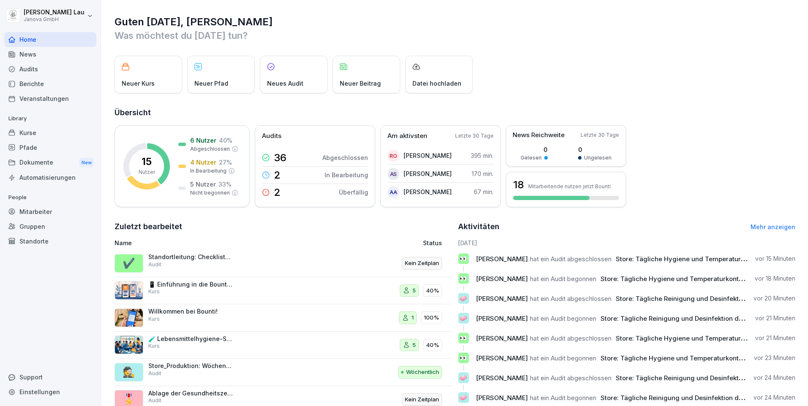
click at [641, 261] on span "Store: Tägliche Hygiene und Temperaturkontrolle bis 12.00 Mittag" at bounding box center [716, 259] width 202 height 8
click at [64, 135] on div "Kurse" at bounding box center [50, 132] width 92 height 15
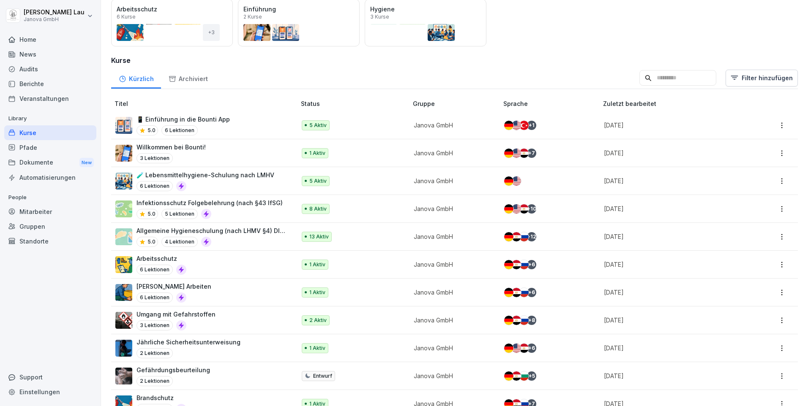
scroll to position [109, 0]
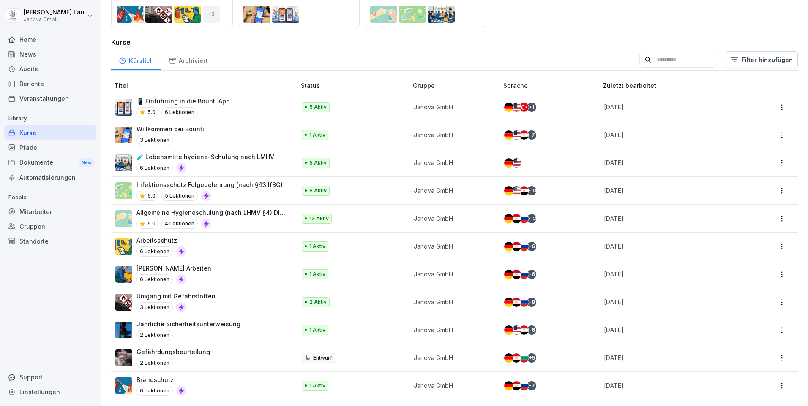
click at [31, 69] on div "Audits" at bounding box center [50, 69] width 92 height 15
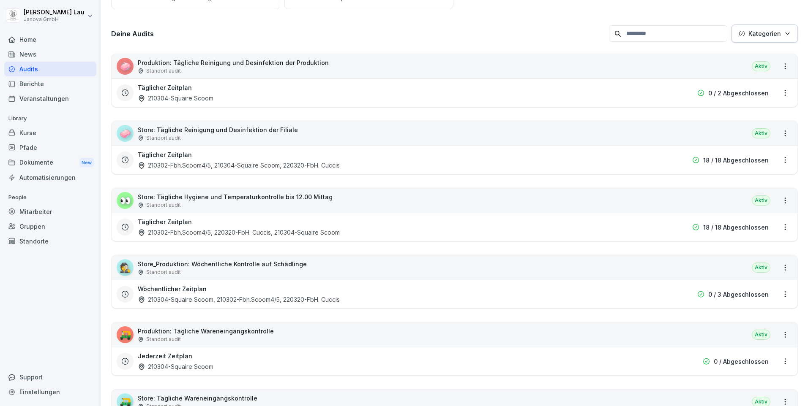
scroll to position [8, 0]
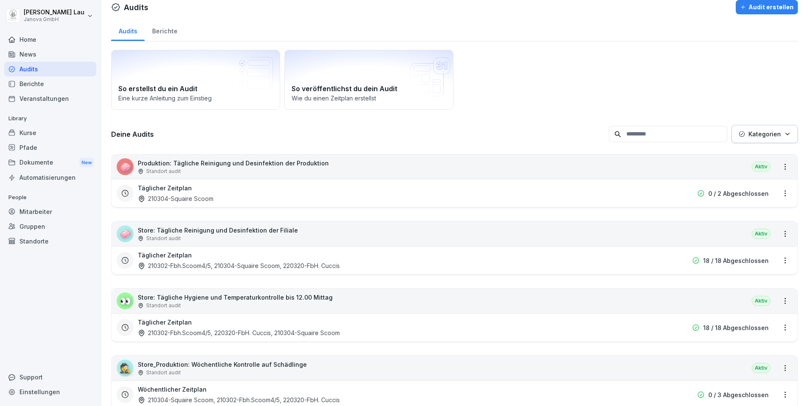
click at [30, 39] on div "Home" at bounding box center [50, 39] width 92 height 15
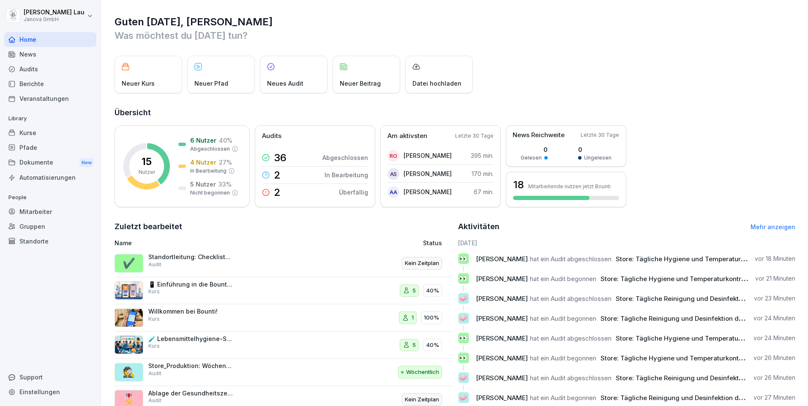
click at [26, 72] on div "Audits" at bounding box center [50, 69] width 92 height 15
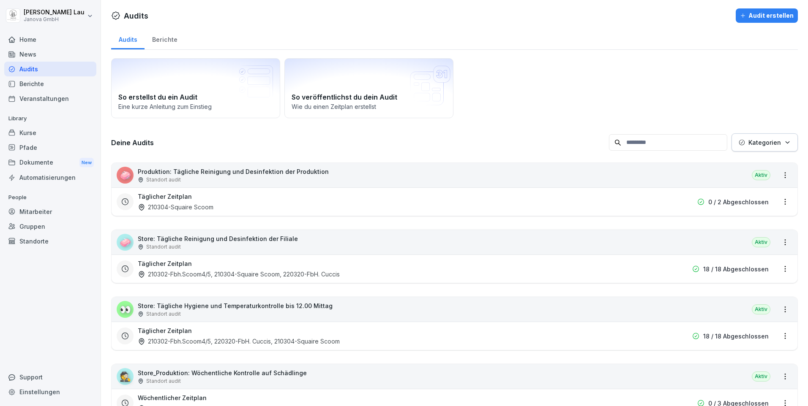
scroll to position [42, 0]
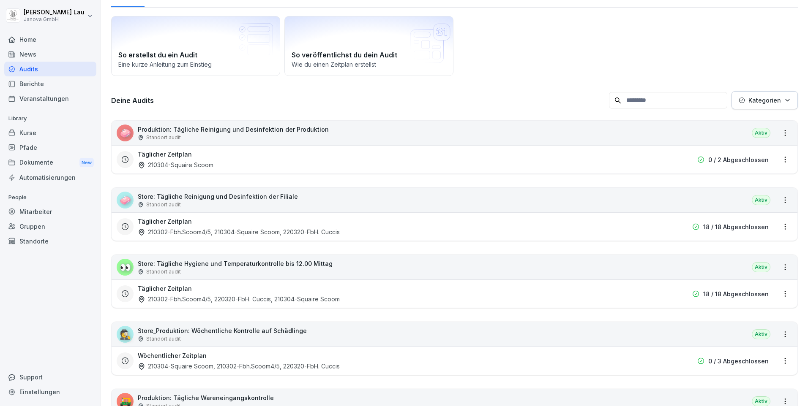
click at [249, 333] on p "Store_Produktion: Wöchentliche Kontrolle auf Schädlinge" at bounding box center [222, 330] width 169 height 9
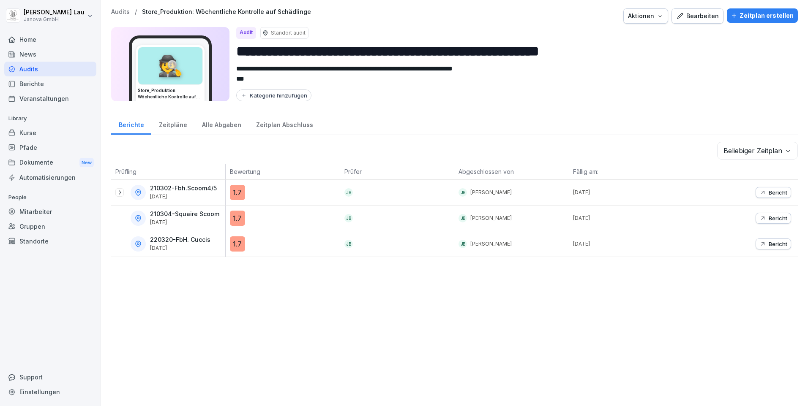
click at [773, 194] on p "Bericht" at bounding box center [777, 192] width 19 height 7
click at [279, 126] on div "Zeitplan Abschluss" at bounding box center [284, 124] width 72 height 22
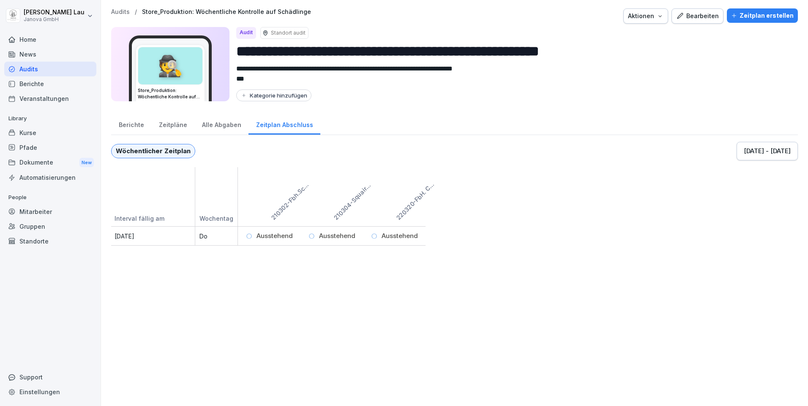
click at [228, 125] on div "Alle Abgaben" at bounding box center [221, 124] width 54 height 22
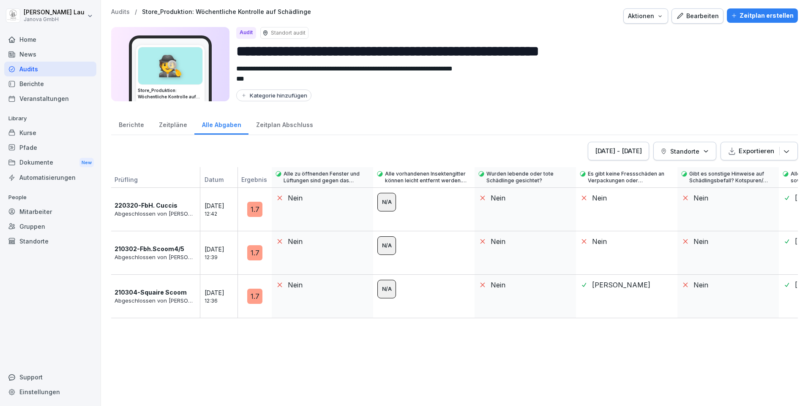
click at [177, 128] on div "Zeitpläne" at bounding box center [172, 124] width 43 height 22
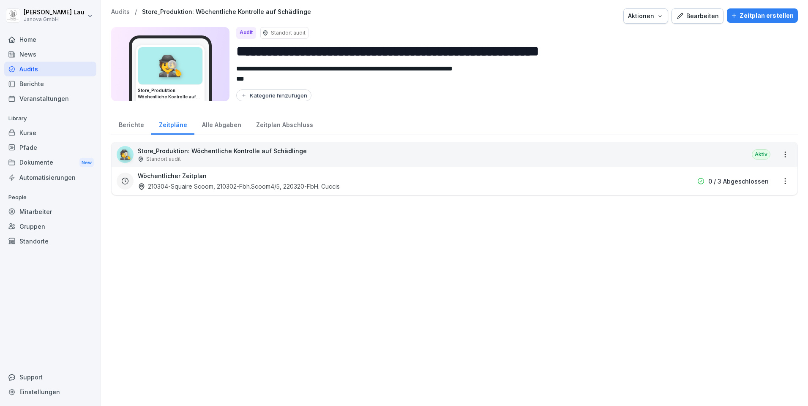
click at [131, 126] on div "Berichte" at bounding box center [131, 124] width 40 height 22
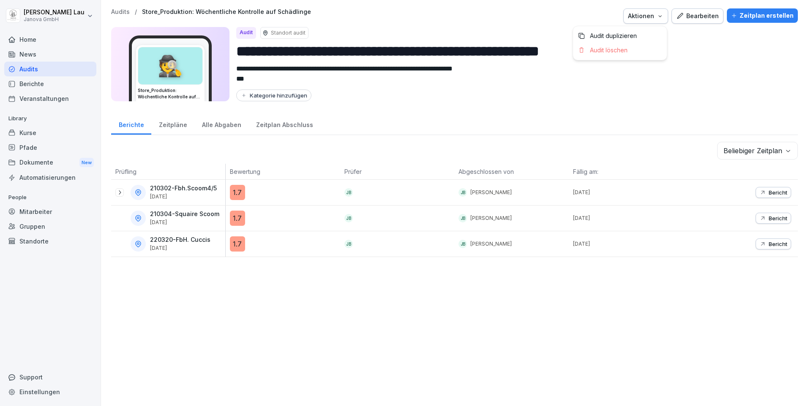
click at [661, 19] on icon "button" at bounding box center [659, 16] width 7 height 7
click at [50, 70] on div "Audits" at bounding box center [50, 69] width 92 height 15
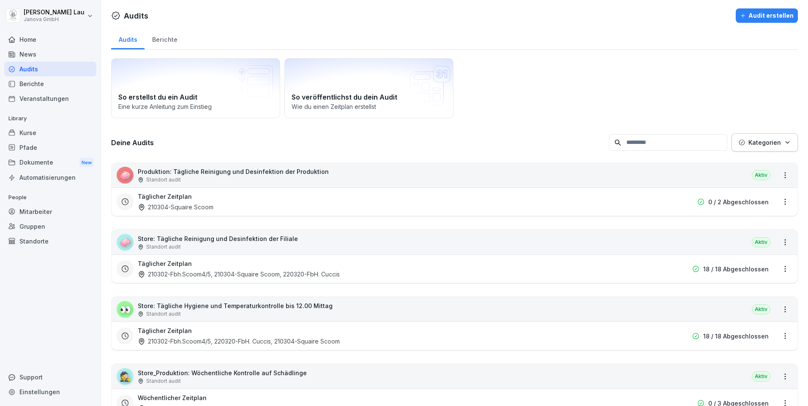
click at [751, 272] on p "18 / 18 Abgeschlossen" at bounding box center [735, 269] width 65 height 9
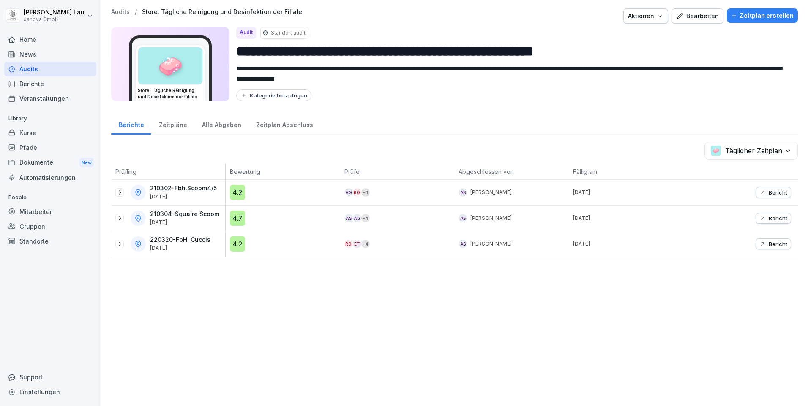
click at [259, 126] on div "Zeitplan Abschluss" at bounding box center [284, 124] width 72 height 22
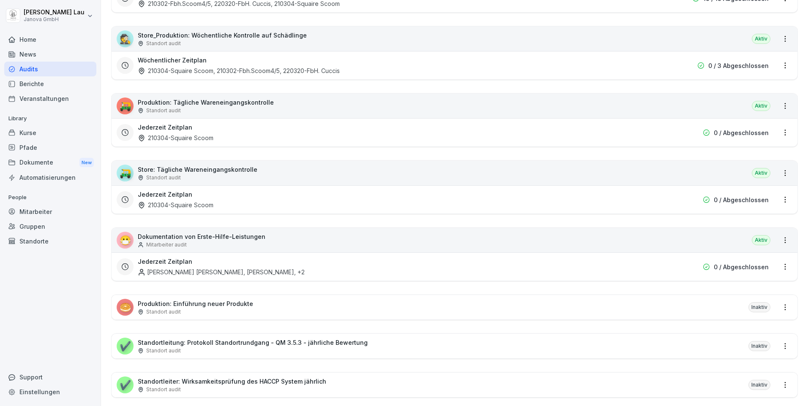
scroll to position [380, 0]
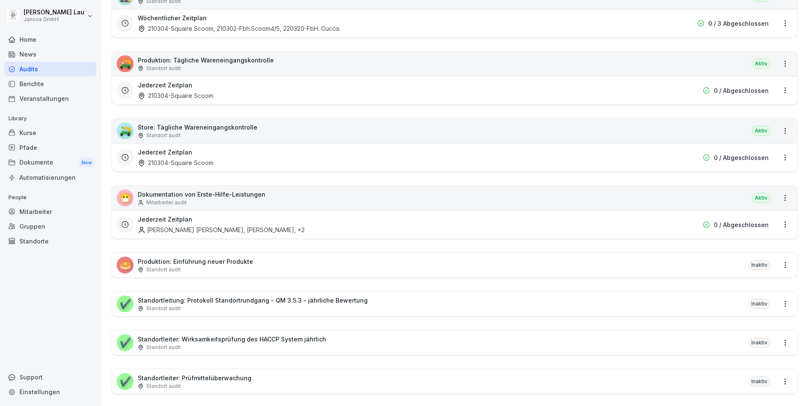
click at [42, 87] on div "Berichte" at bounding box center [50, 83] width 92 height 15
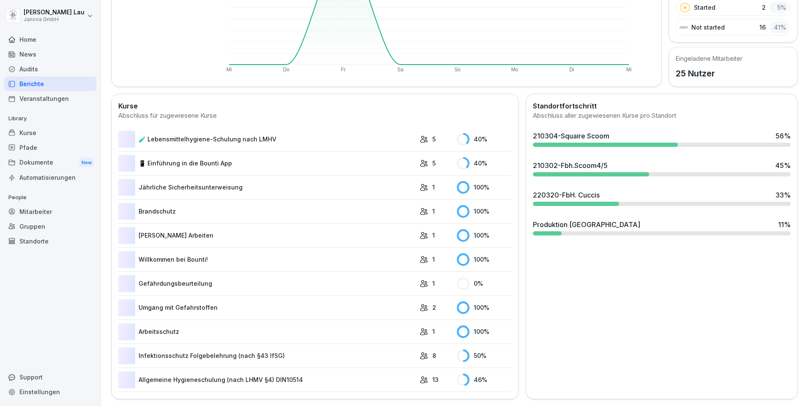
scroll to position [52, 0]
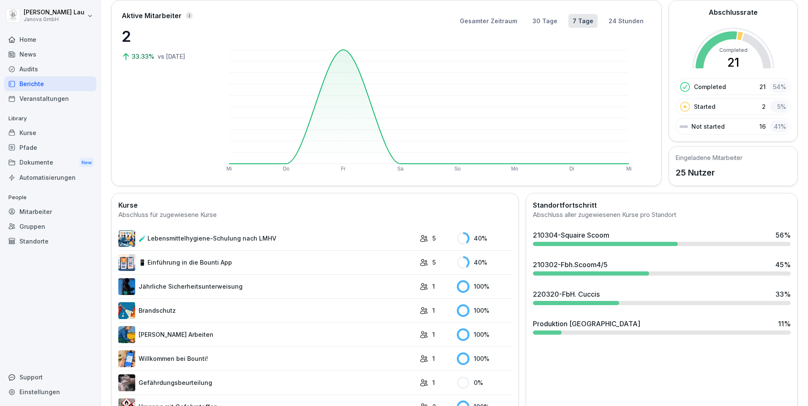
click at [24, 68] on div "Audits" at bounding box center [50, 69] width 92 height 15
